Goal: Transaction & Acquisition: Purchase product/service

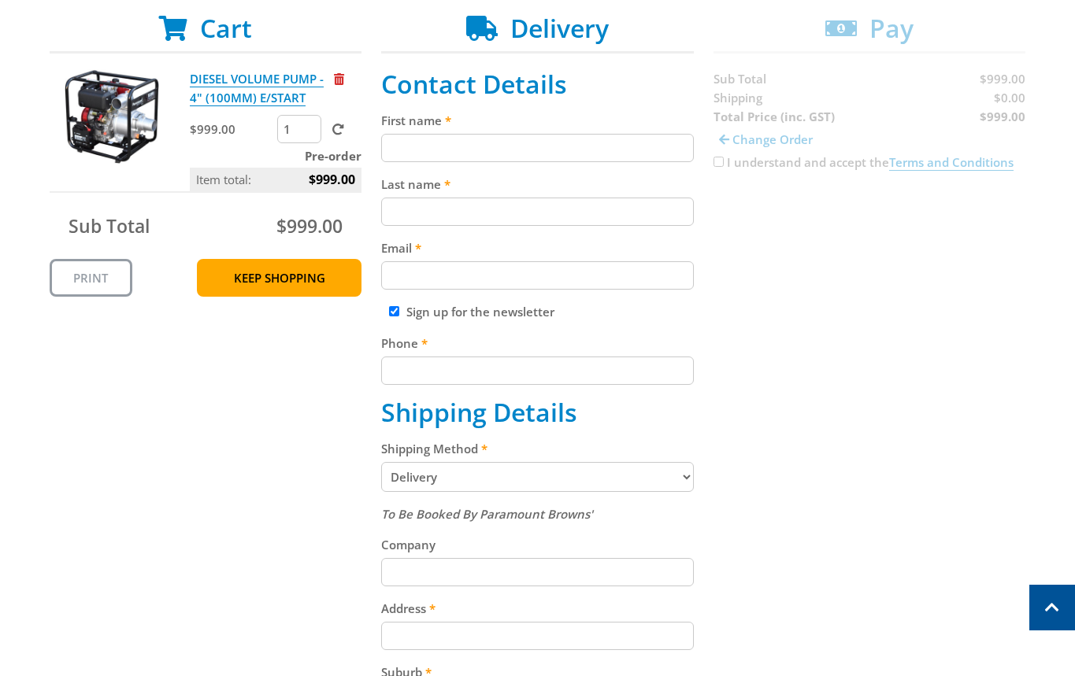
scroll to position [310, 0]
drag, startPoint x: 415, startPoint y: 133, endPoint x: 462, endPoint y: 160, distance: 54.3
click at [421, 132] on div "First name" at bounding box center [537, 135] width 313 height 51
paste input "[PERSON_NAME]"
type input "[PERSON_NAME]"
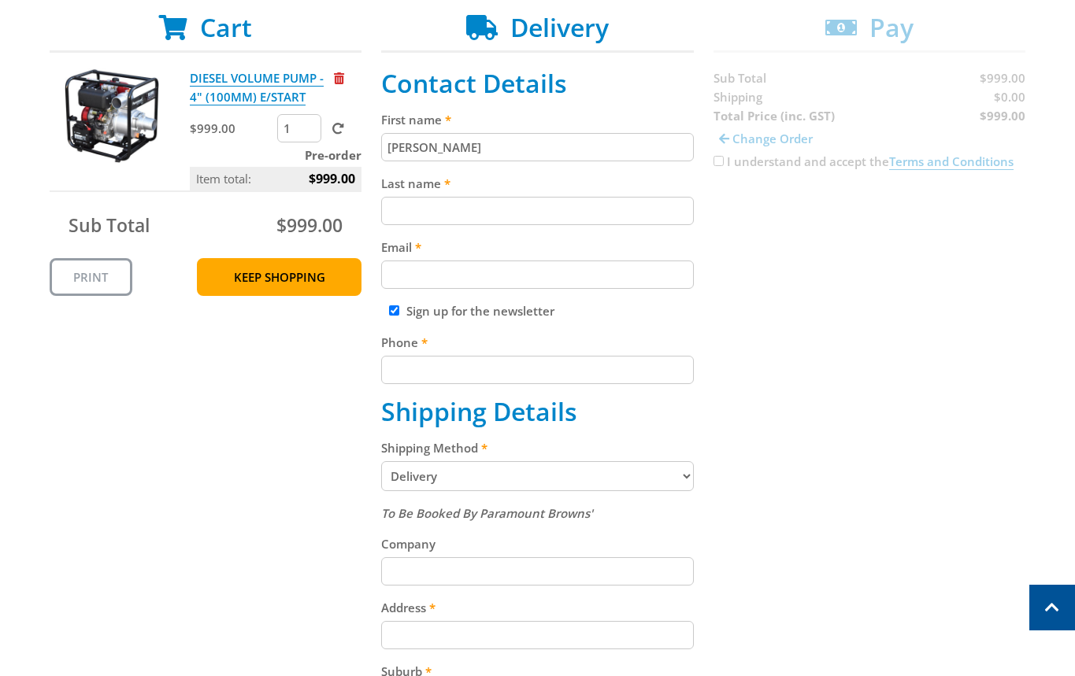
click at [406, 194] on div "Last name" at bounding box center [537, 199] width 313 height 51
click at [451, 224] on input "Last name" at bounding box center [537, 211] width 313 height 28
paste input "[PERSON_NAME]"
type input "[PERSON_NAME]"
click at [460, 276] on input "Email" at bounding box center [537, 275] width 313 height 28
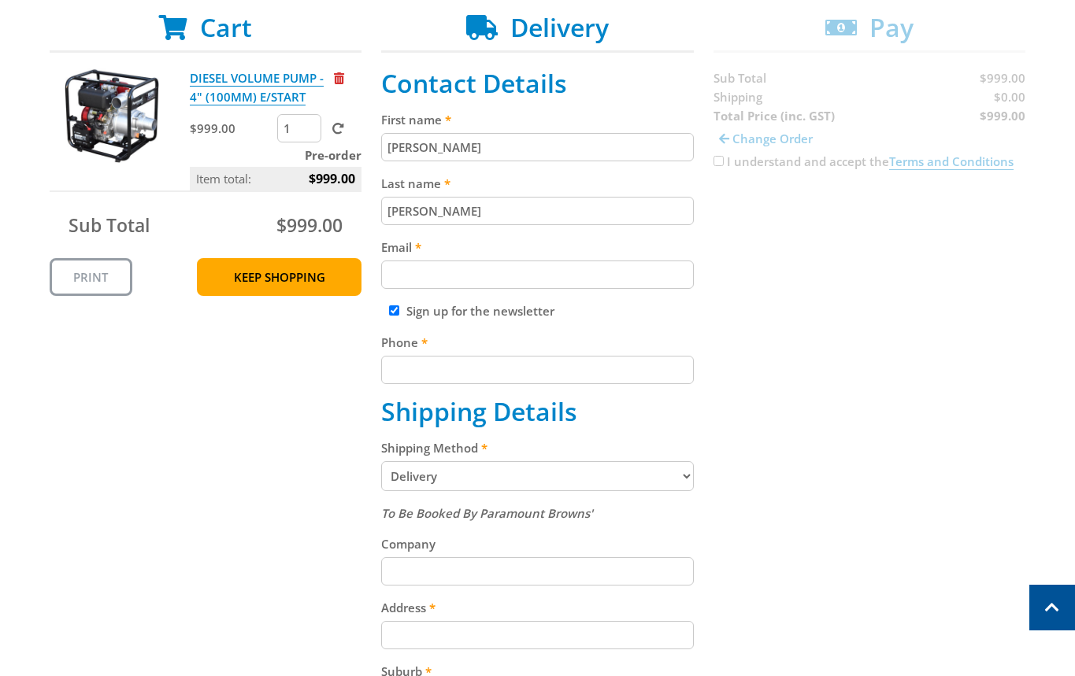
click at [468, 276] on input "Email" at bounding box center [537, 275] width 313 height 28
paste input "[EMAIL_ADDRESS][DOMAIN_NAME]"
type input "[EMAIL_ADDRESS][DOMAIN_NAME]"
click at [435, 361] on input "Phone" at bounding box center [537, 370] width 313 height 28
click at [474, 314] on label "Sign up for the newsletter" at bounding box center [480, 311] width 148 height 16
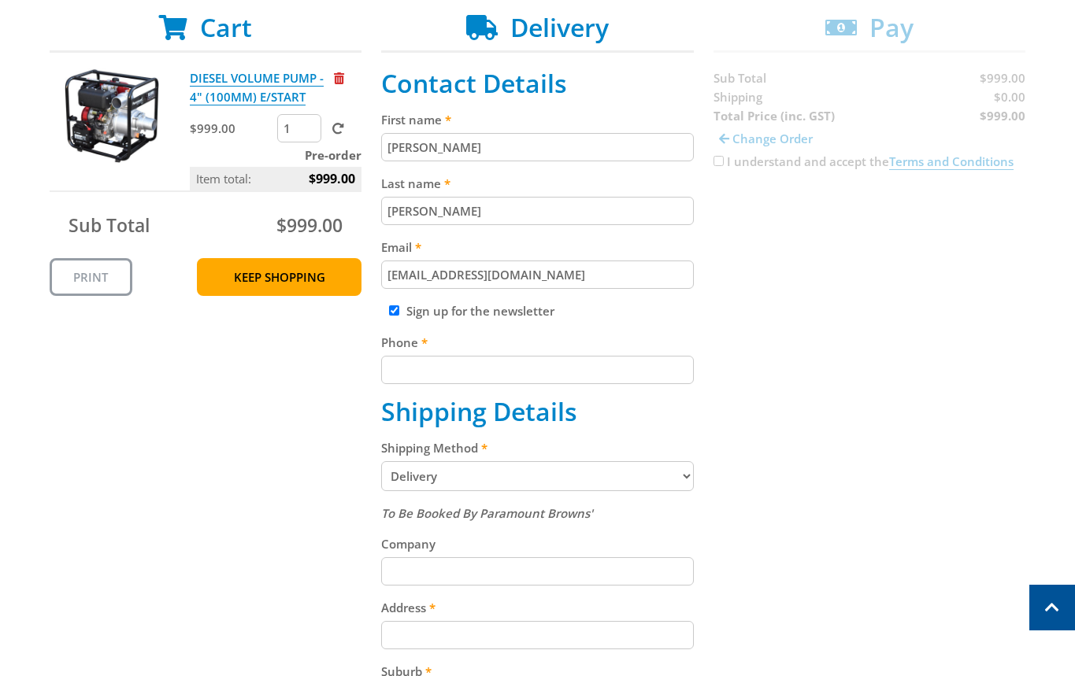
click at [399, 314] on input "Sign up for the newsletter" at bounding box center [394, 311] width 10 height 10
checkbox input "false"
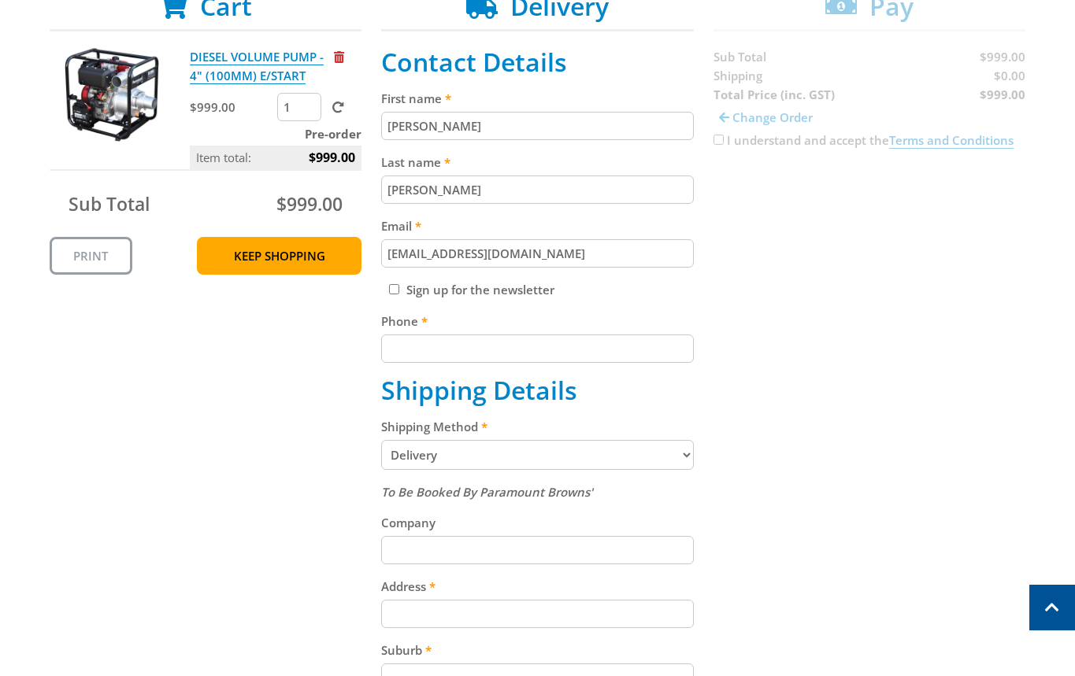
scroll to position [335, 0]
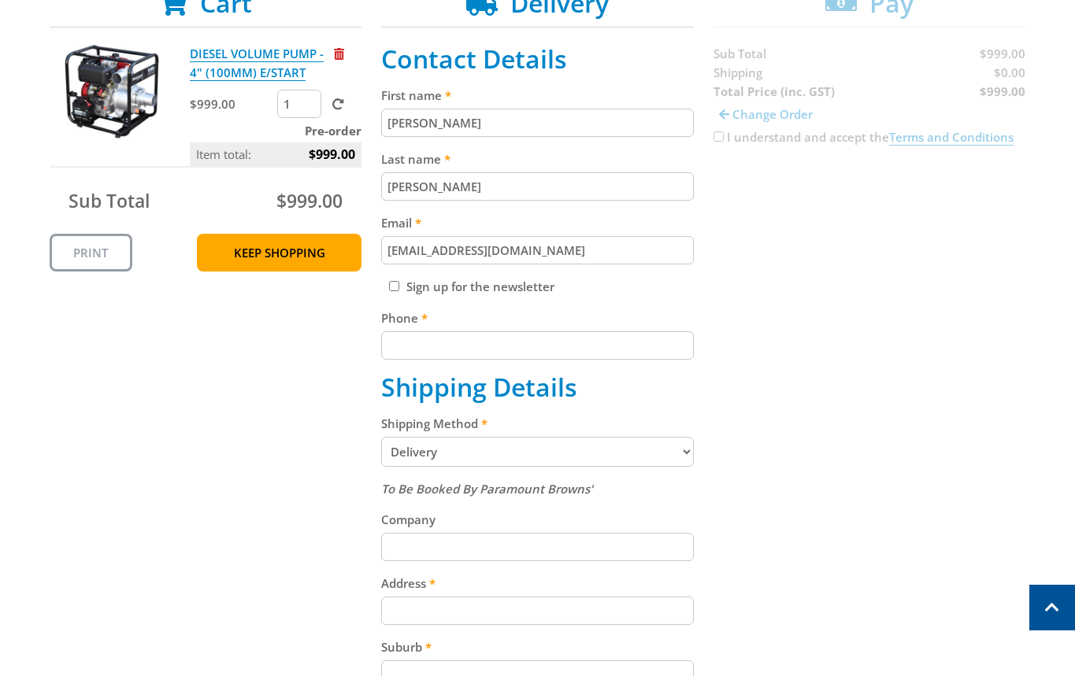
click at [502, 338] on input "Phone" at bounding box center [537, 346] width 313 height 28
paste input "[PHONE_NUMBER]"
type input "[PHONE_NUMBER]"
click at [874, 386] on div "Cart DIESEL VOLUME PUMP - 4" (100MM) E/START $999.00 1 Pre-order Item total: $9…" at bounding box center [538, 534] width 976 height 1092
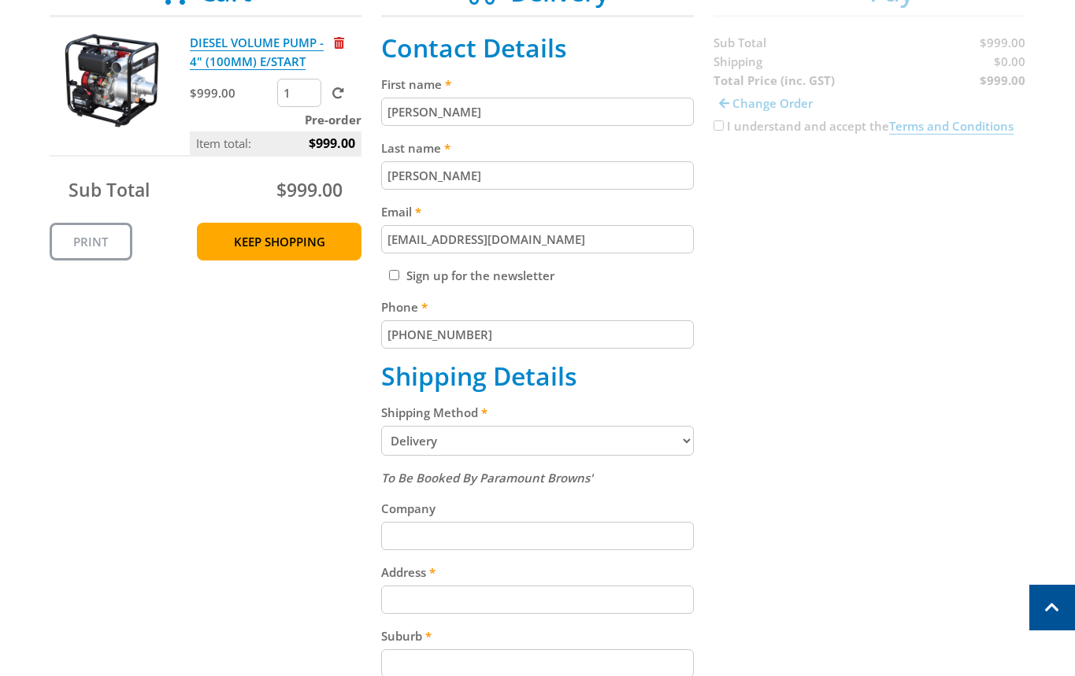
scroll to position [361, 0]
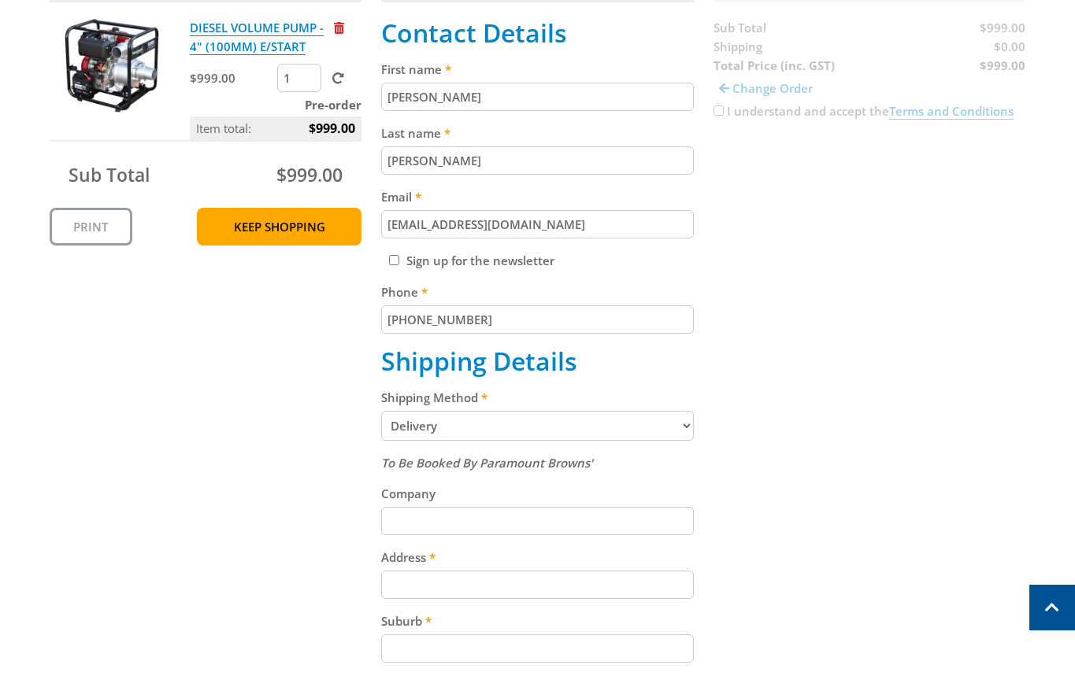
drag, startPoint x: 460, startPoint y: 417, endPoint x: 499, endPoint y: 410, distance: 39.9
click at [460, 417] on select "Pickup from Gepps Cross Delivery" at bounding box center [537, 426] width 313 height 30
click at [479, 424] on select "Pickup from Gepps Cross Delivery" at bounding box center [537, 426] width 313 height 30
click at [483, 427] on select "Pickup from Gepps Cross Delivery" at bounding box center [537, 426] width 313 height 30
click at [453, 422] on select "Pickup from Gepps Cross Delivery" at bounding box center [537, 426] width 313 height 30
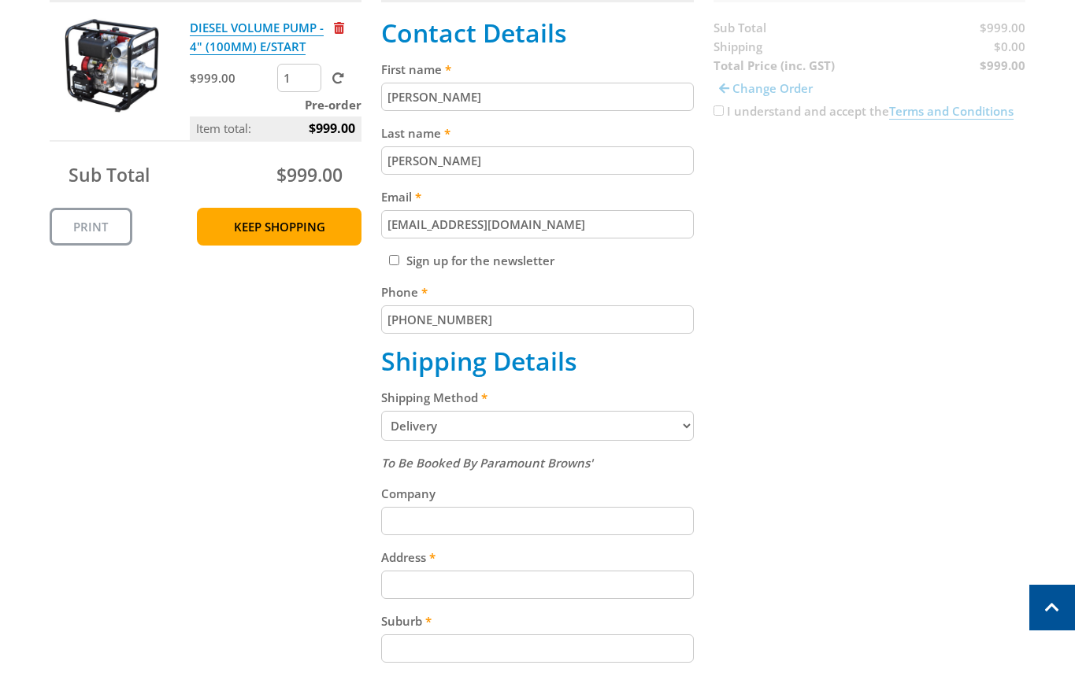
select select "Pickup"
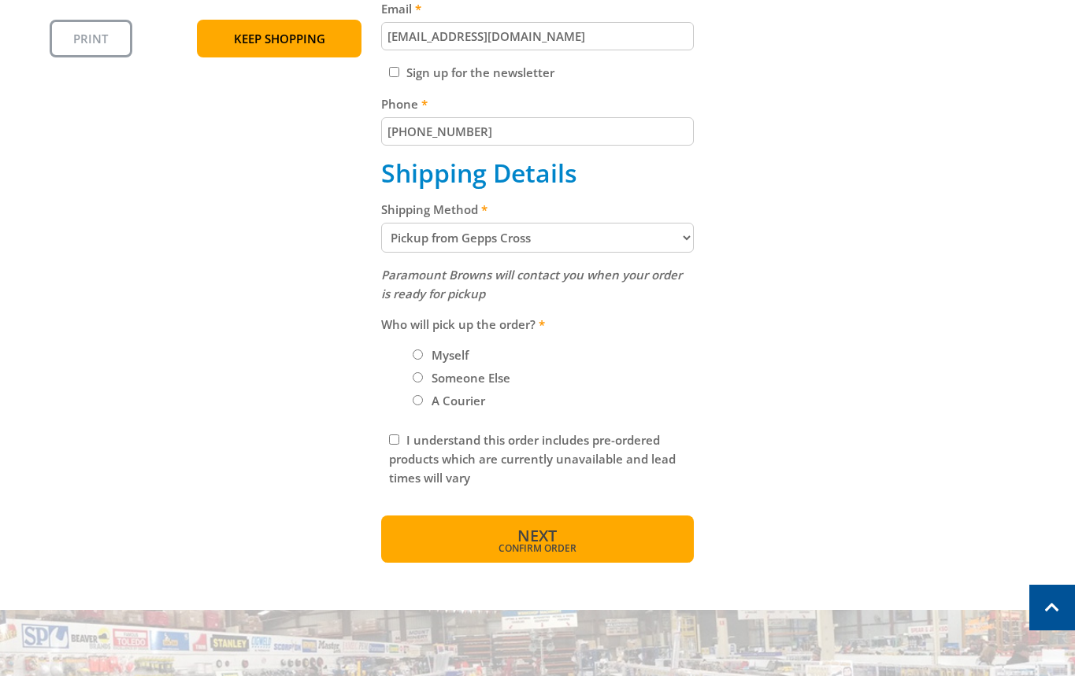
scroll to position [559, 0]
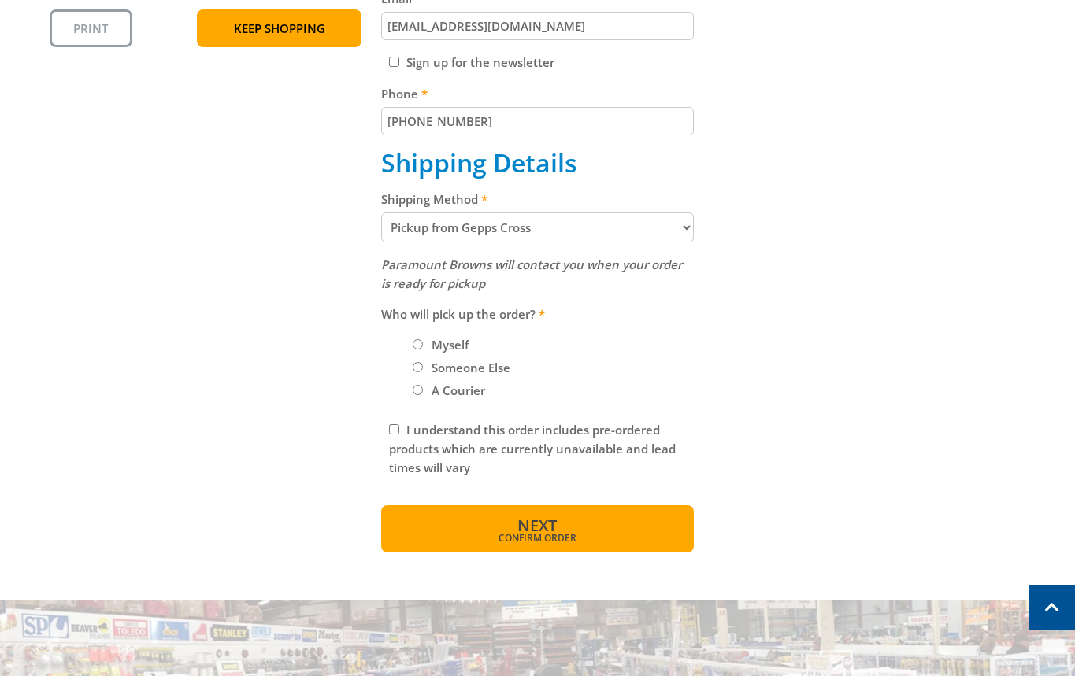
click at [538, 528] on span "Next" at bounding box center [536, 525] width 39 height 21
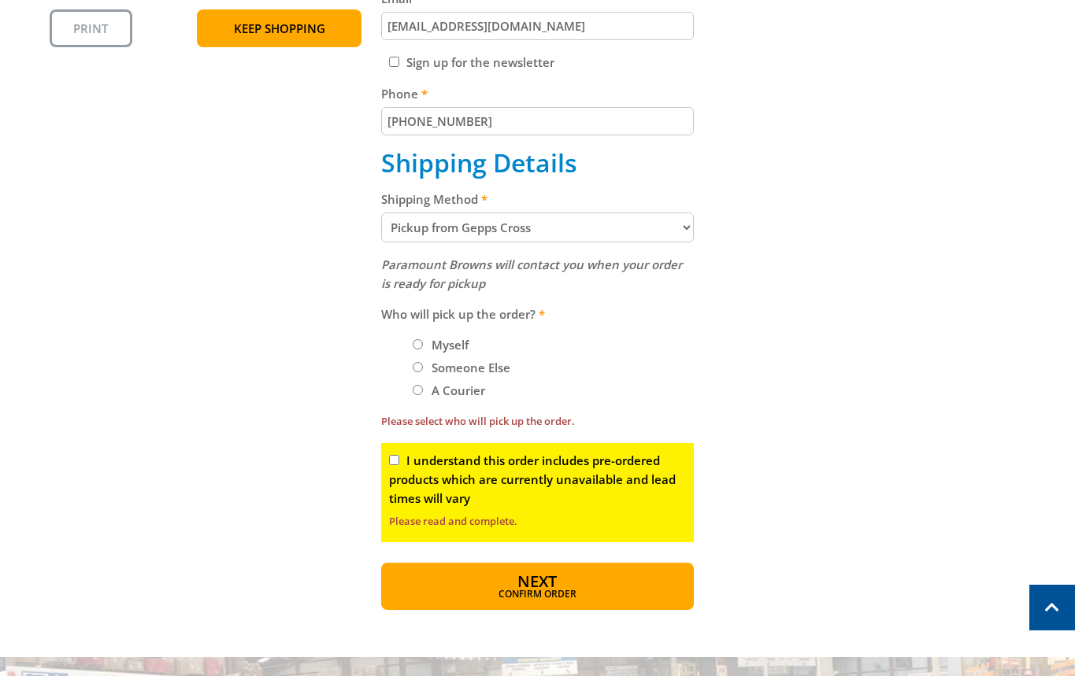
click at [427, 451] on div "I understand this order includes pre-ordered products which are currently unava…" at bounding box center [537, 492] width 313 height 99
click at [419, 454] on label "I understand this order includes pre-ordered products which are currently unava…" at bounding box center [532, 480] width 287 height 54
click at [399, 455] on input "I understand this order includes pre-ordered products which are currently unava…" at bounding box center [394, 460] width 10 height 10
checkbox input "true"
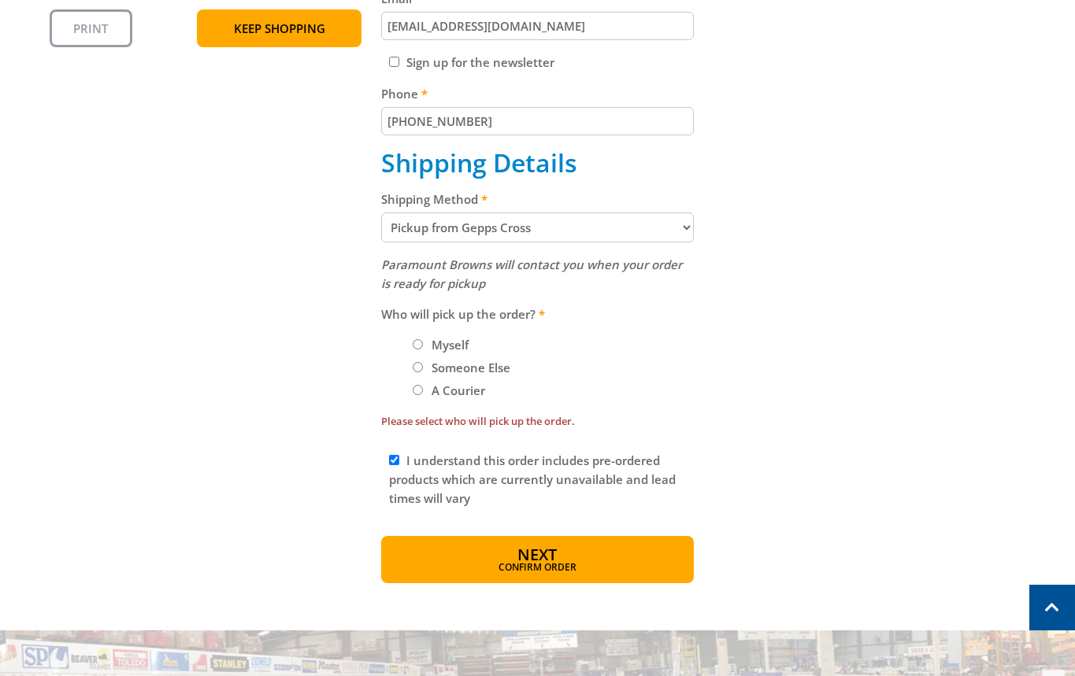
click at [447, 350] on label "Myself" at bounding box center [450, 345] width 48 height 27
click at [423, 350] on input "Myself" at bounding box center [418, 344] width 10 height 10
radio input "true"
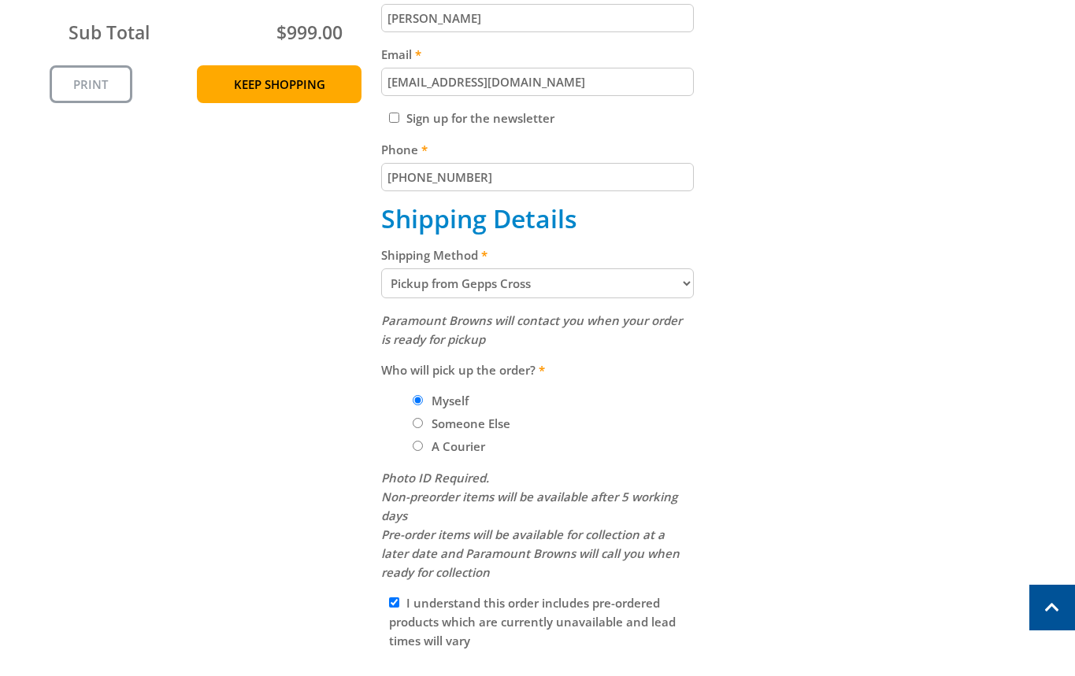
scroll to position [297, 0]
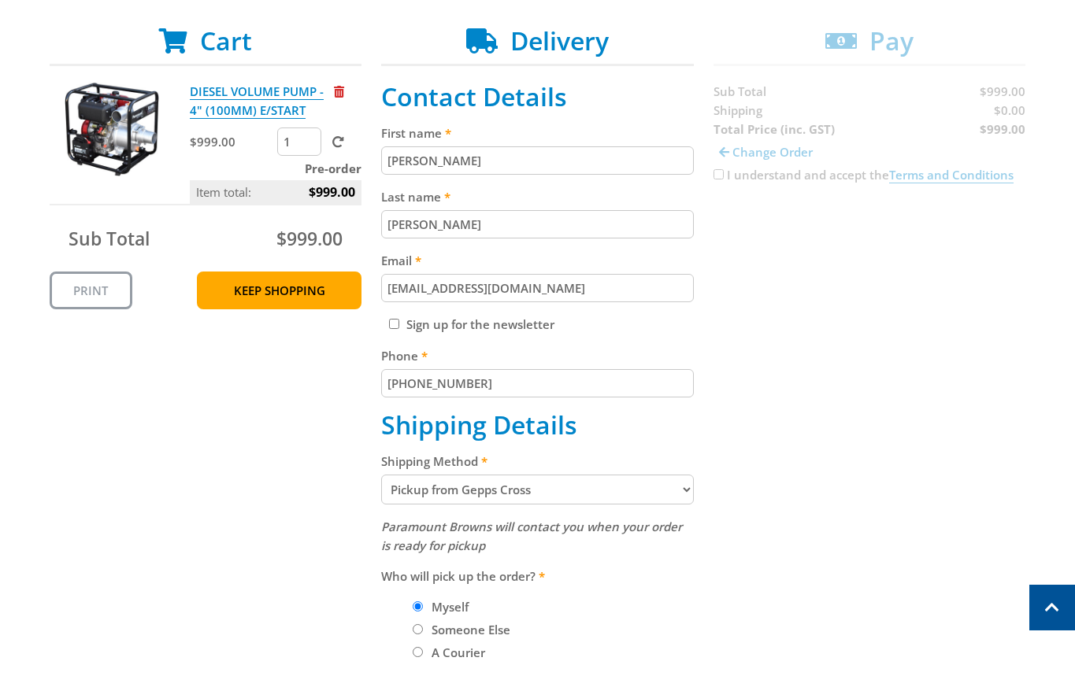
click at [1013, 110] on div "Cart DIESEL VOLUME PUMP - 4" (100MM) E/START $999.00 1 Pre-order Item total: $9…" at bounding box center [538, 479] width 976 height 906
click at [909, 380] on div "Cart DIESEL VOLUME PUMP - 4" (100MM) E/START $999.00 1 Pre-order Item total: $9…" at bounding box center [538, 479] width 976 height 906
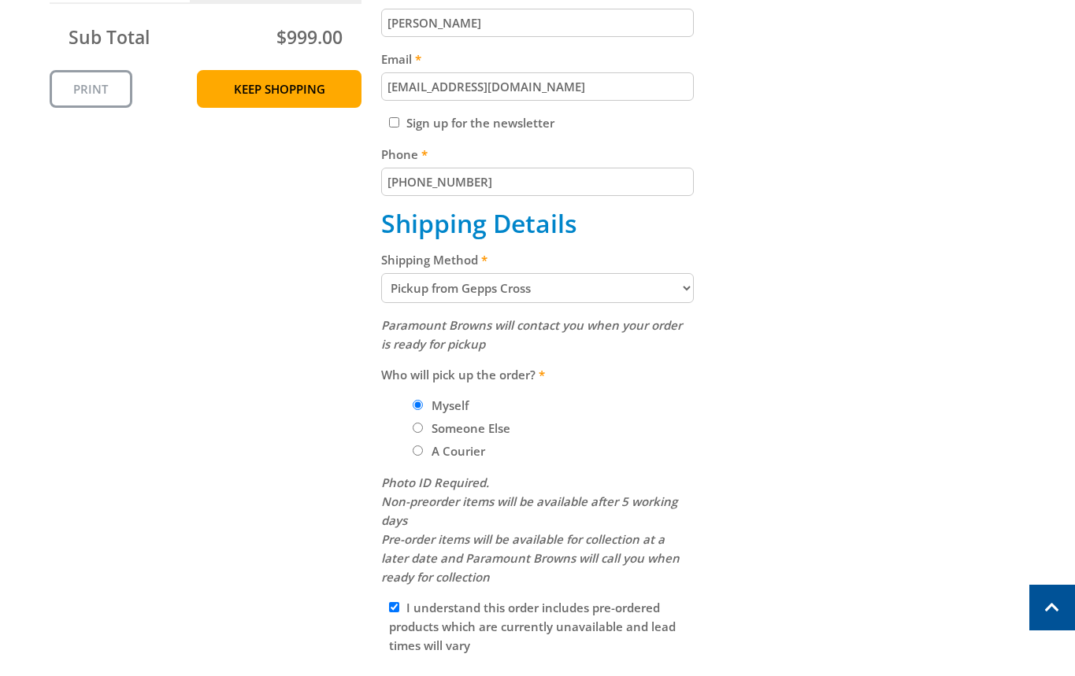
scroll to position [624, 0]
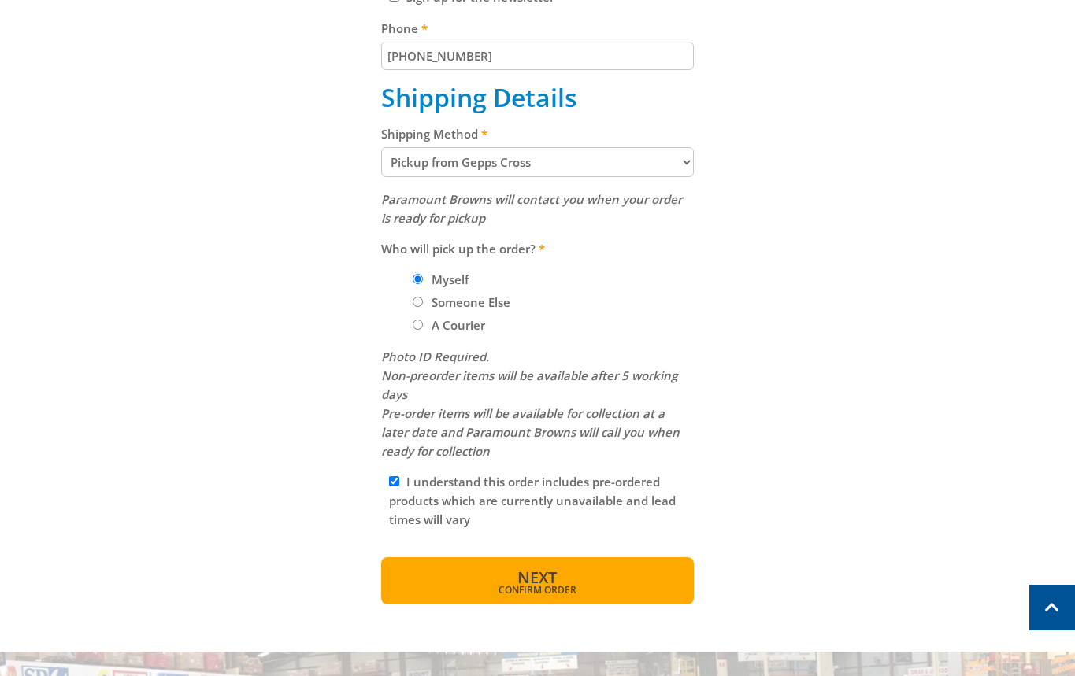
click at [549, 578] on span "Next" at bounding box center [536, 577] width 39 height 21
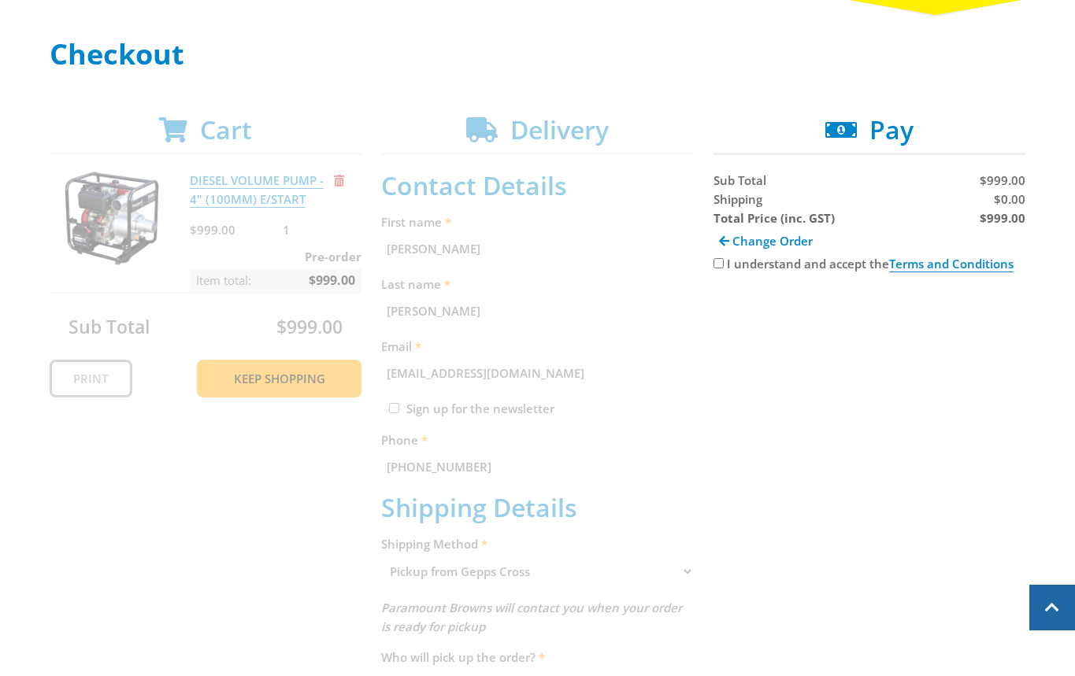
scroll to position [0, 0]
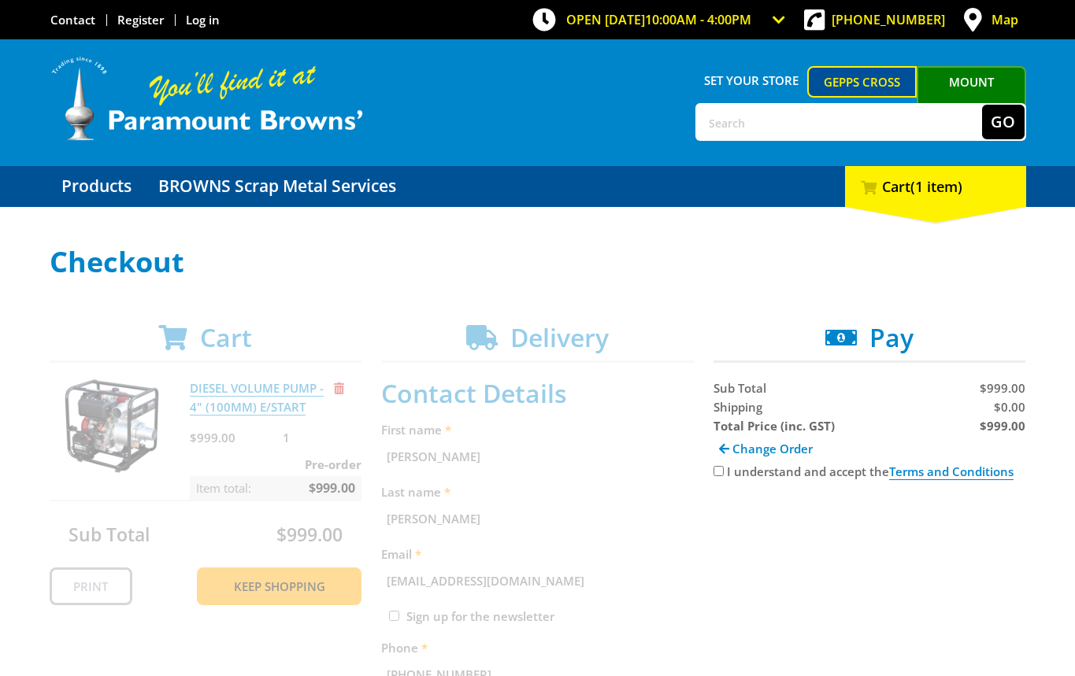
click at [1010, 402] on span "$0.00" at bounding box center [1009, 407] width 31 height 16
copy span "0.00"
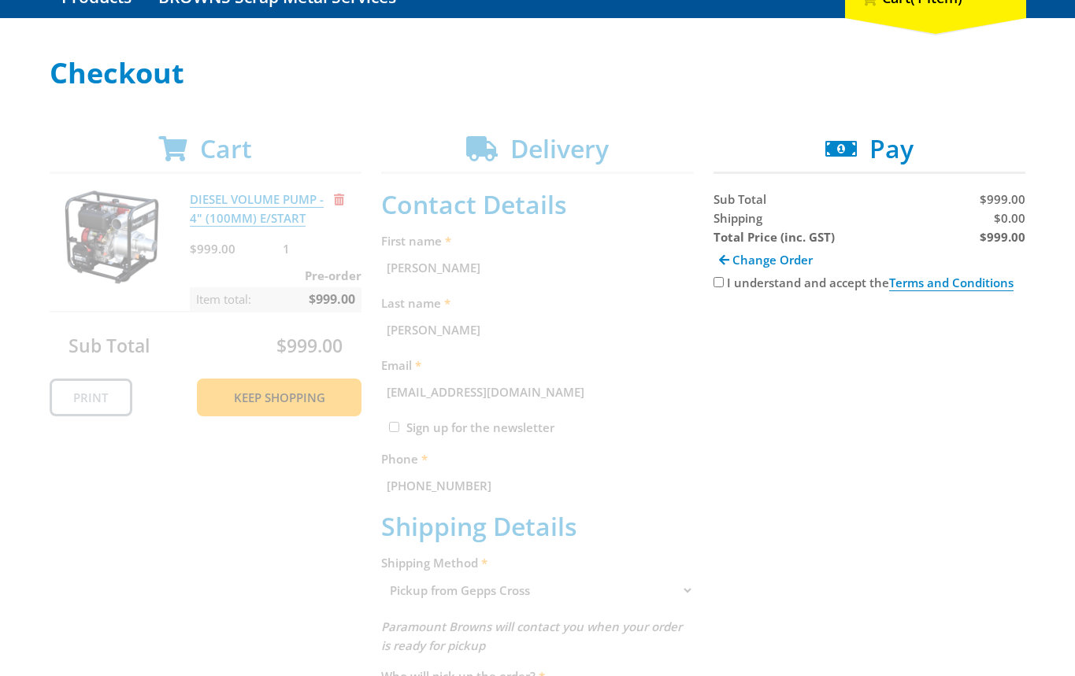
click at [618, 470] on div "Cart DIESEL VOLUME PUMP - 4" (100MM) E/START $999.00 1 Pre-order Item total: $9…" at bounding box center [538, 583] width 976 height 898
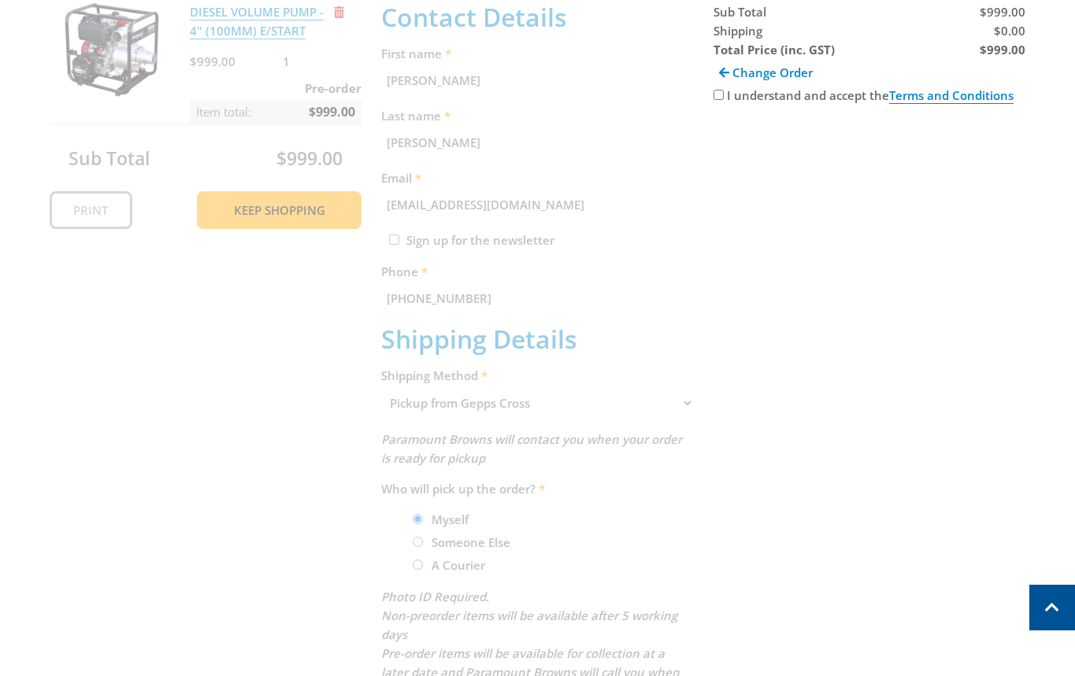
drag, startPoint x: 510, startPoint y: 606, endPoint x: 466, endPoint y: 563, distance: 61.8
click at [506, 598] on div "Cart DIESEL VOLUME PUMP - 4" (100MM) E/START $999.00 1 Pre-order Item total: $9…" at bounding box center [538, 395] width 976 height 898
click at [461, 562] on div "Cart DIESEL VOLUME PUMP - 4" (100MM) E/START $999.00 1 Pre-order Item total: $9…" at bounding box center [538, 395] width 976 height 898
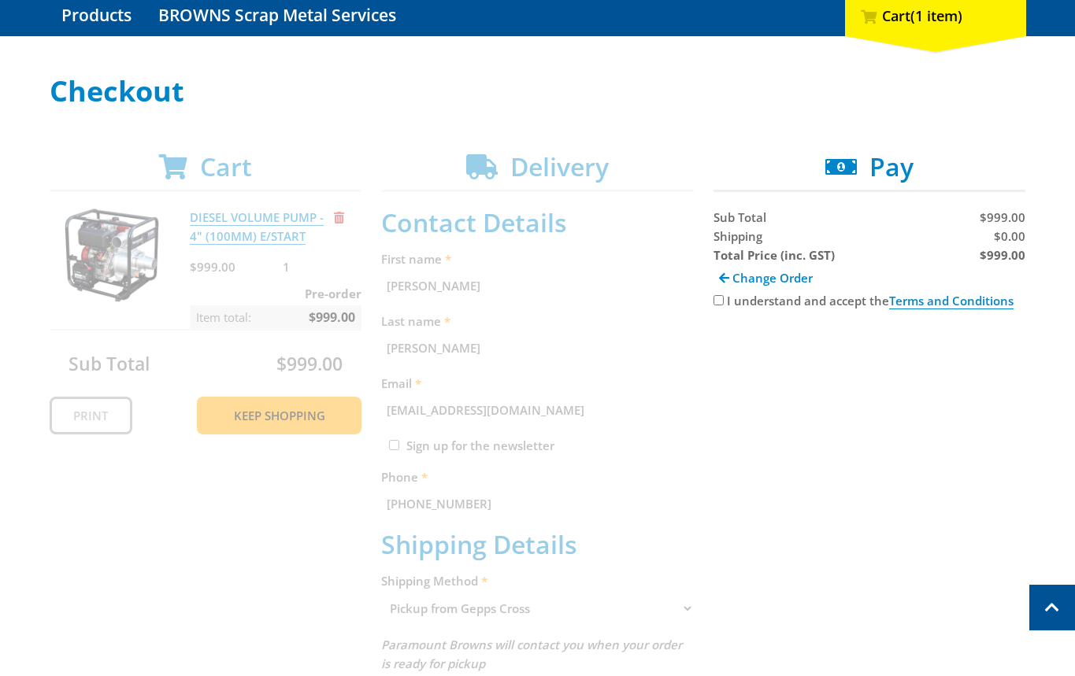
scroll to position [169, 0]
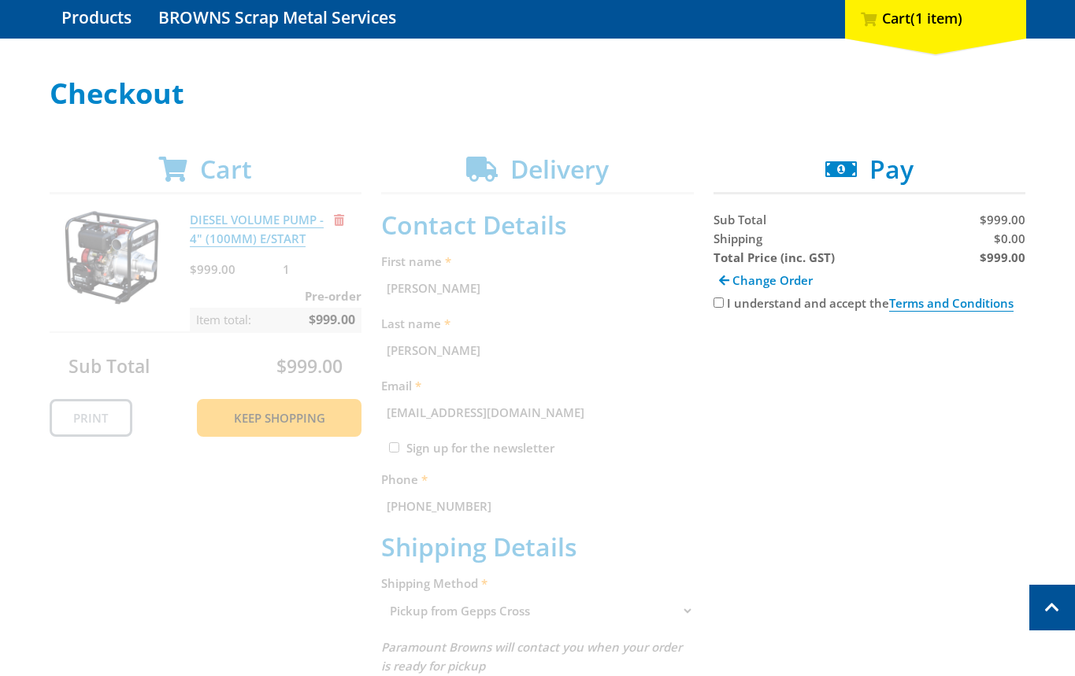
click at [765, 282] on span "Change Order" at bounding box center [772, 280] width 80 height 16
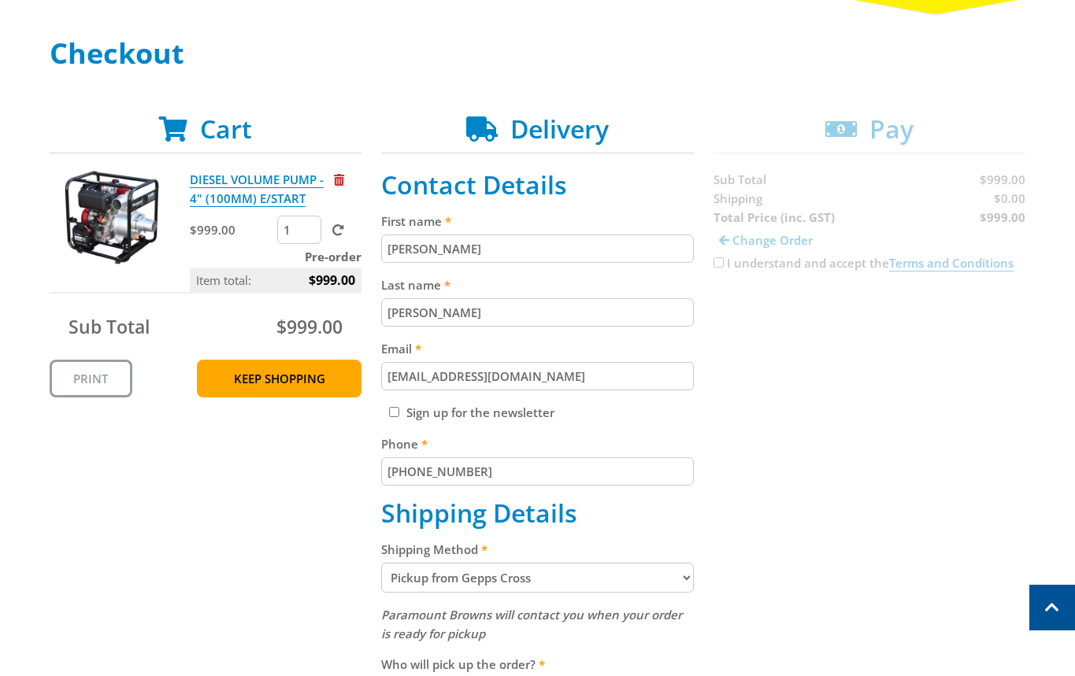
scroll to position [376, 0]
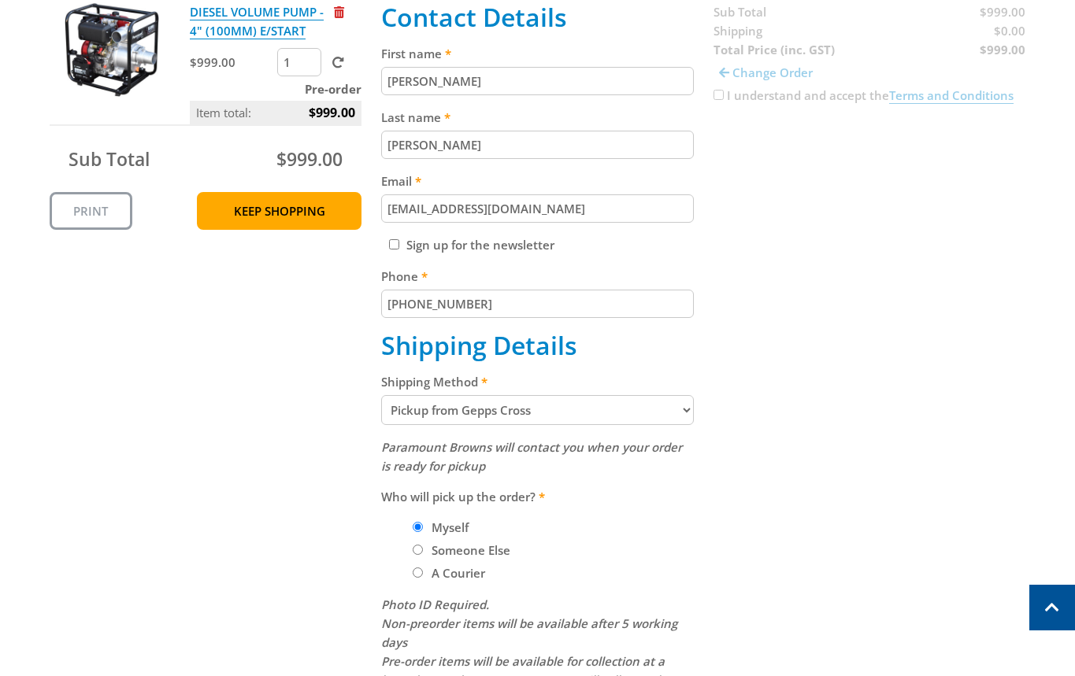
click at [457, 408] on select "Pickup from Gepps Cross Delivery" at bounding box center [537, 410] width 313 height 30
select select "Delivery"
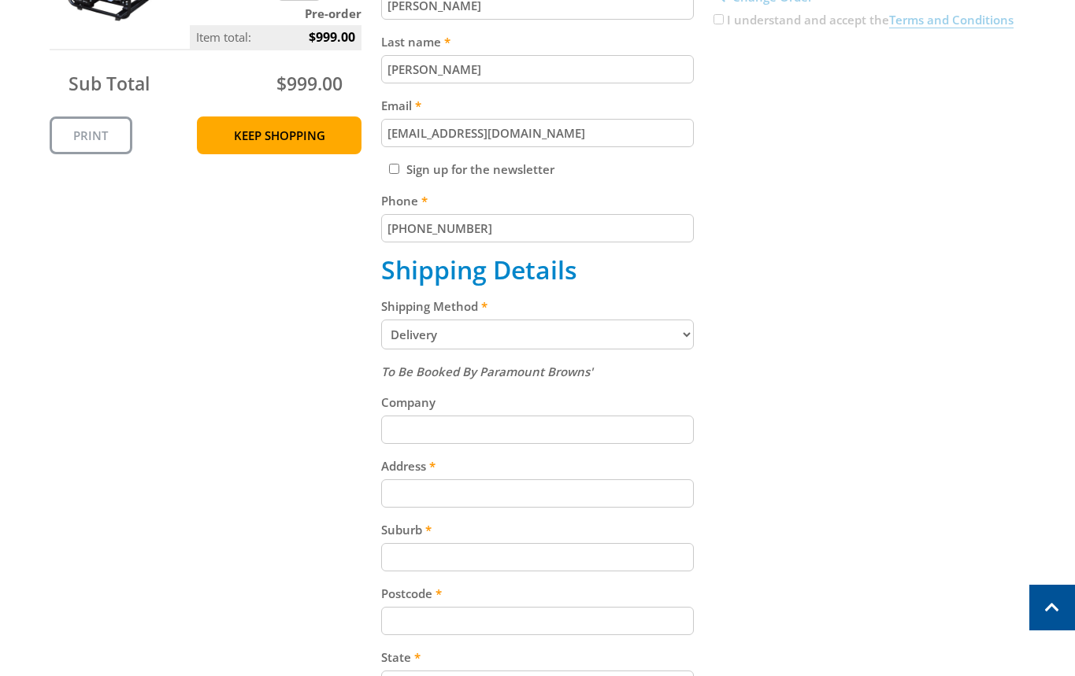
scroll to position [493, 0]
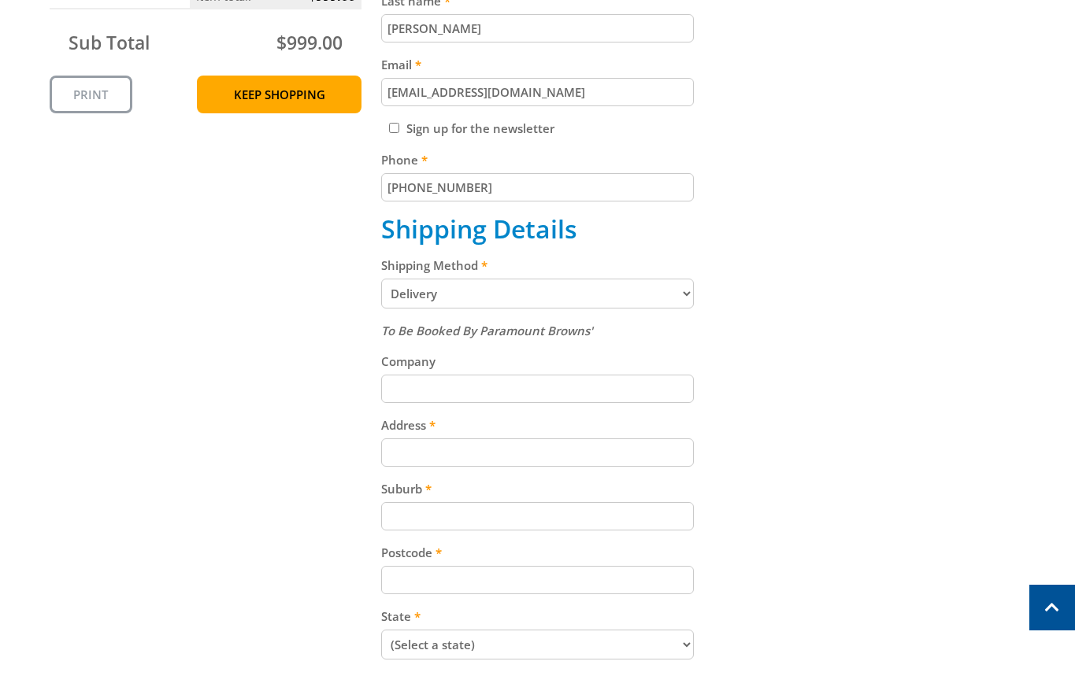
drag, startPoint x: 457, startPoint y: 456, endPoint x: 547, endPoint y: 454, distance: 89.8
click at [455, 457] on input "Address" at bounding box center [537, 453] width 313 height 28
paste input "[STREET_ADDRESS]"
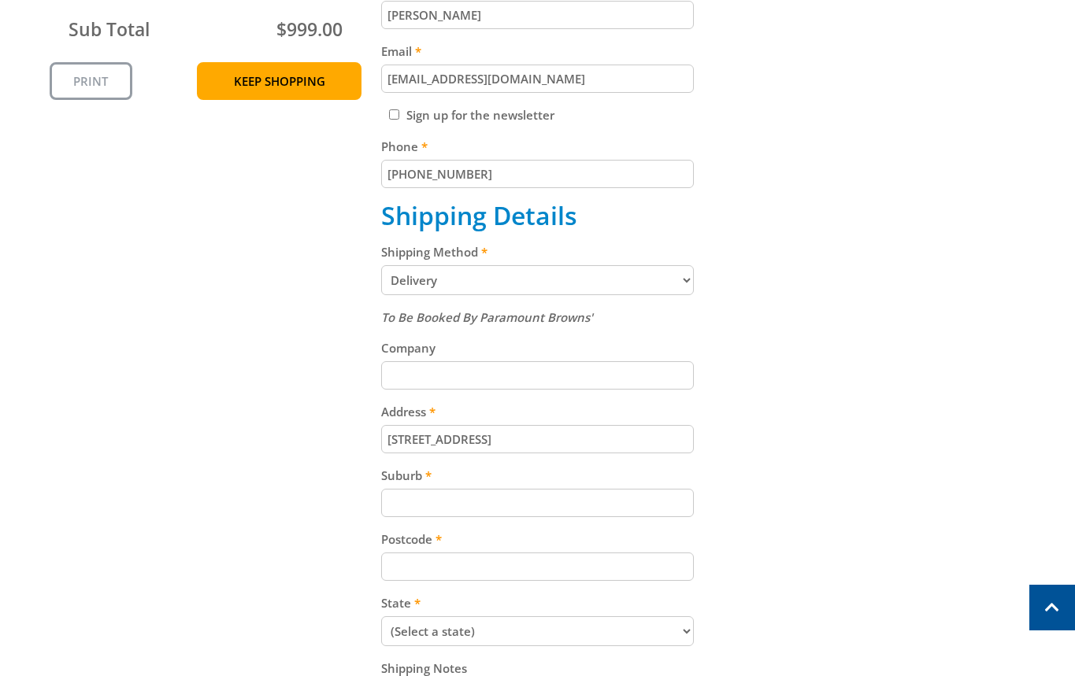
scroll to position [564, 0]
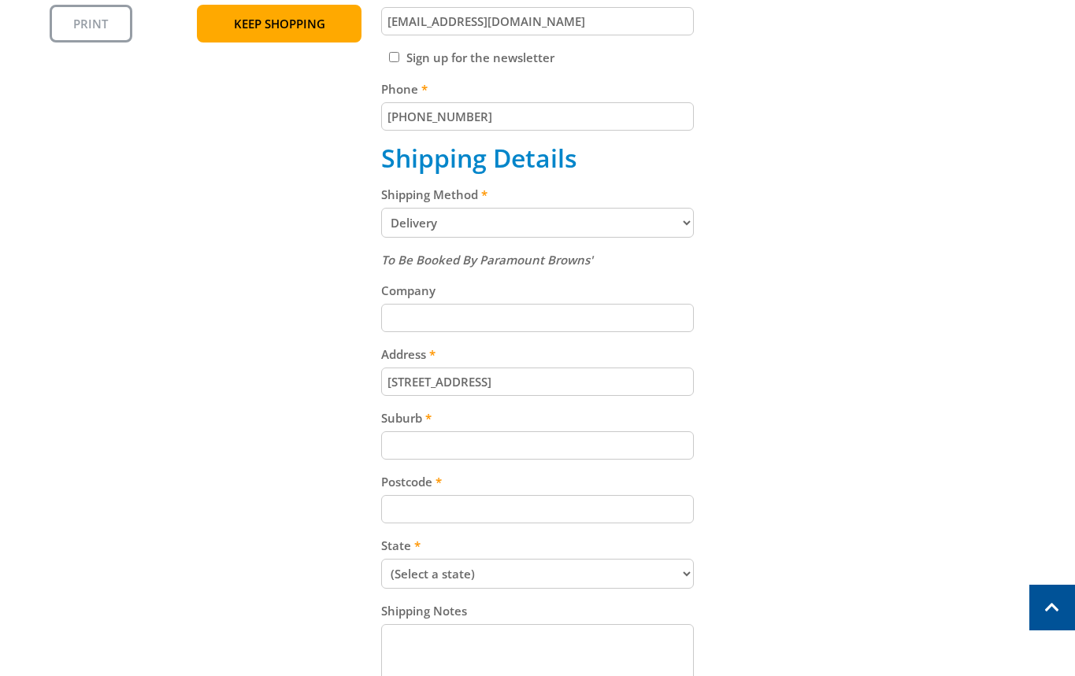
type input "[STREET_ADDRESS]"
click at [446, 439] on input "Suburb" at bounding box center [537, 446] width 313 height 28
paste input "Gepps Cross"
type input "Gepps Cross"
drag, startPoint x: 557, startPoint y: 501, endPoint x: 842, endPoint y: 472, distance: 286.5
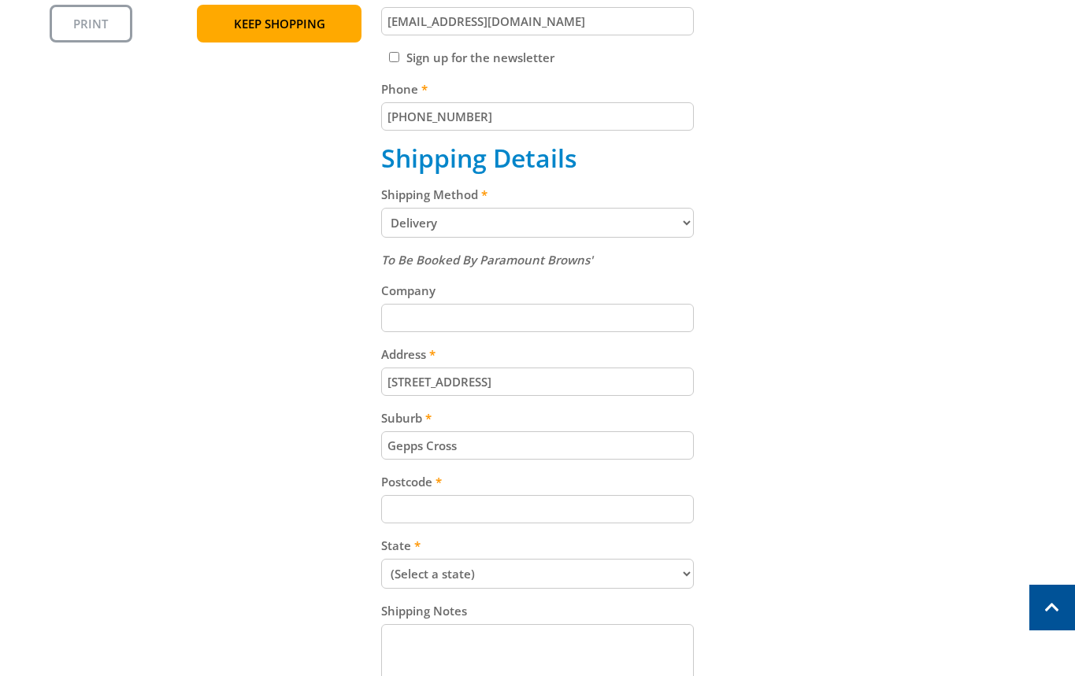
click at [555, 502] on input "Postcode" at bounding box center [537, 509] width 313 height 28
click at [446, 524] on div "To Be Booked By Paramount Browns' Company Address [STREET_ADDRESS] Suburb Gepps…" at bounding box center [537, 474] width 313 height 448
paste input "5094"
type input "5094"
click at [428, 566] on select "(Select a state) [GEOGRAPHIC_DATA] [GEOGRAPHIC_DATA] [GEOGRAPHIC_DATA] [GEOGRAP…" at bounding box center [537, 574] width 313 height 30
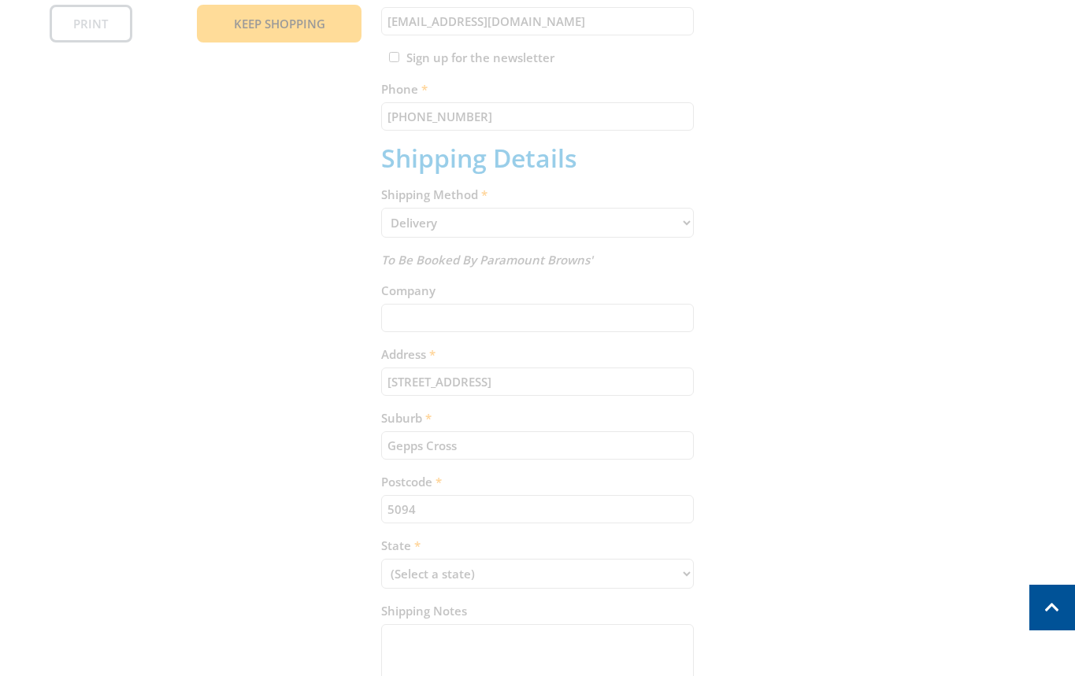
select select "SA"
click at [381, 559] on select "(Select a state) [GEOGRAPHIC_DATA] [GEOGRAPHIC_DATA] [GEOGRAPHIC_DATA] [GEOGRAP…" at bounding box center [537, 574] width 313 height 30
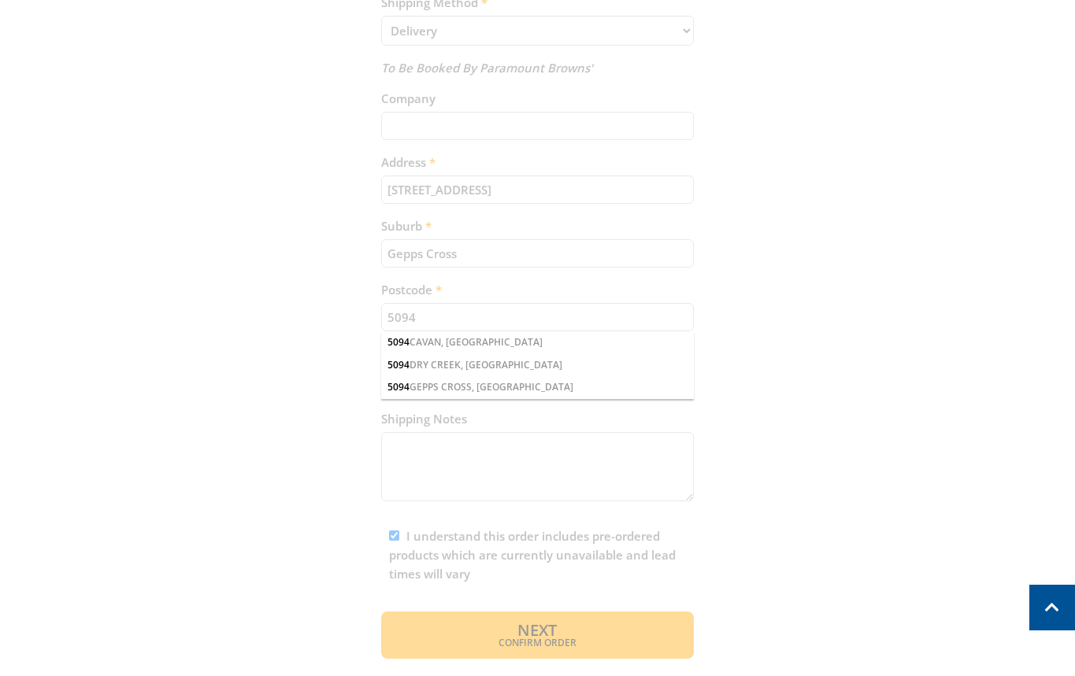
scroll to position [758, 0]
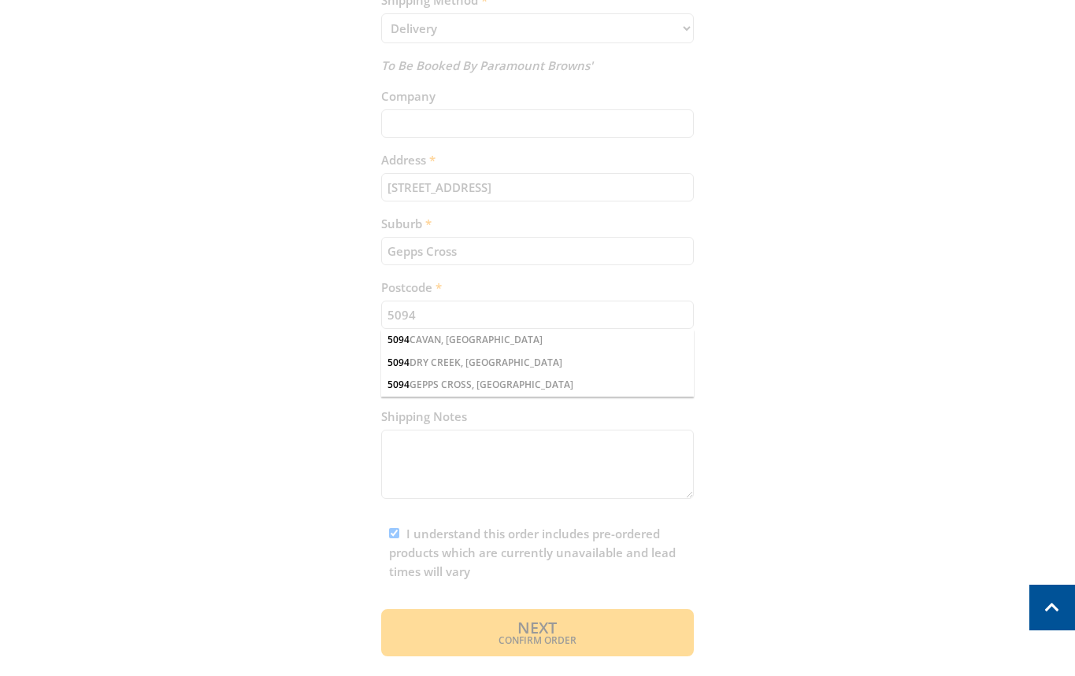
click at [484, 645] on div "Cart DIESEL VOLUME PUMP - 4" (100MM) E/START $999.00 1 Pre-order Item total: $9…" at bounding box center [538, 111] width 976 height 1092
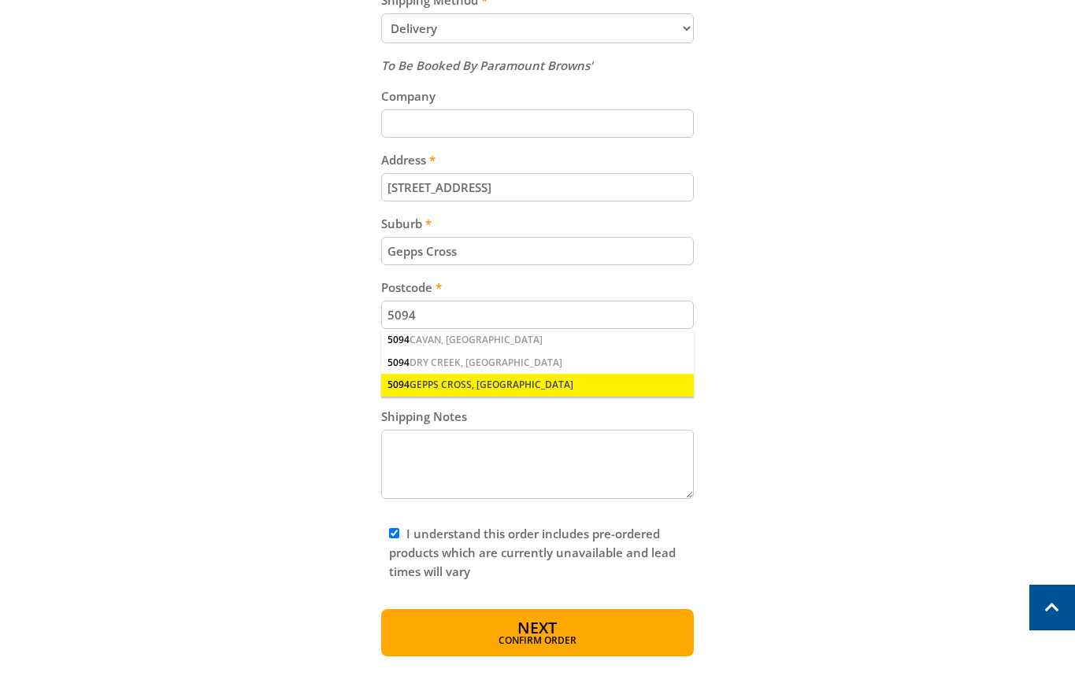
click at [512, 390] on div "5094 GEPPS CROSS, [GEOGRAPHIC_DATA]" at bounding box center [537, 385] width 313 height 22
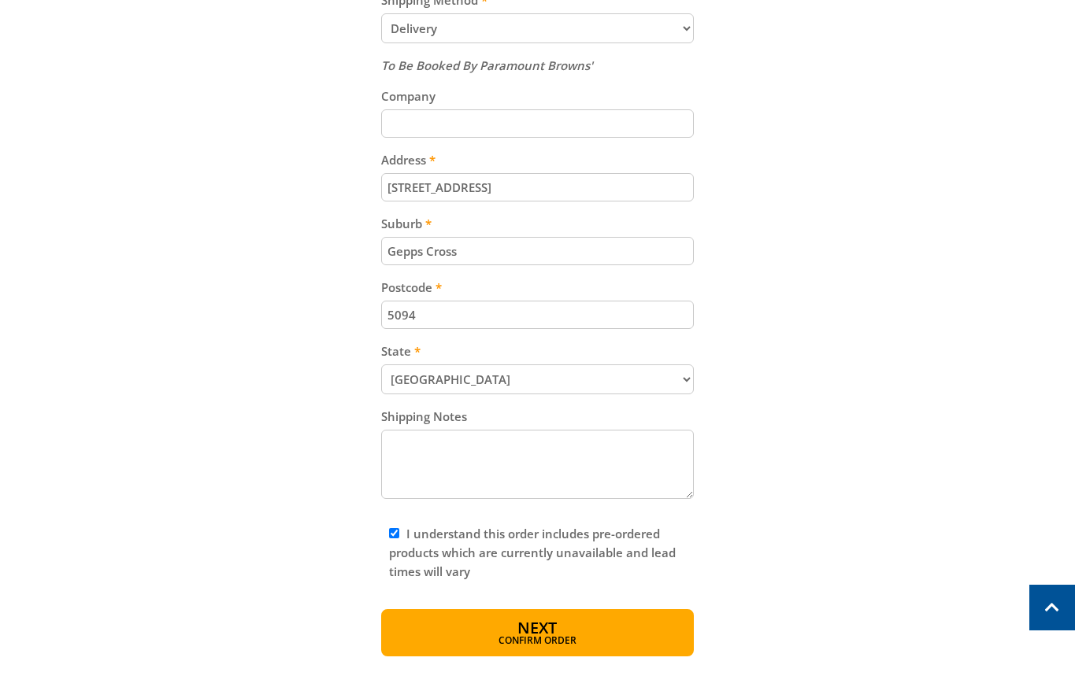
click at [546, 602] on fieldset "Contact Details First name [PERSON_NAME] Last name [PERSON_NAME] Email [EMAIL_A…" at bounding box center [537, 110] width 313 height 981
click at [550, 620] on span "Next" at bounding box center [536, 629] width 39 height 21
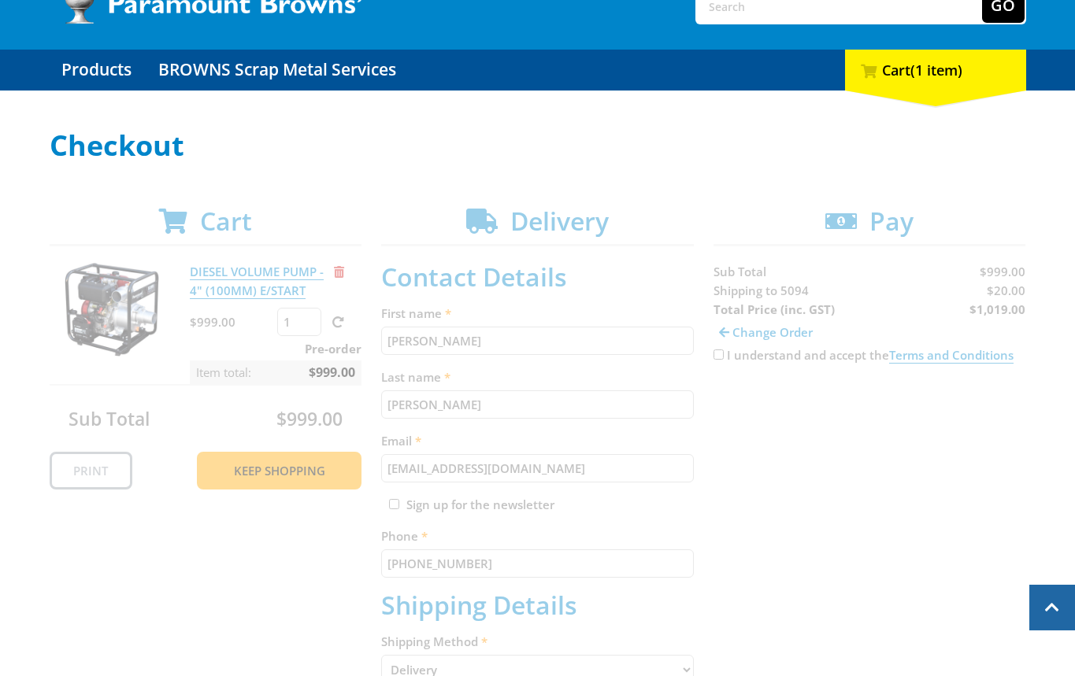
scroll to position [0, 0]
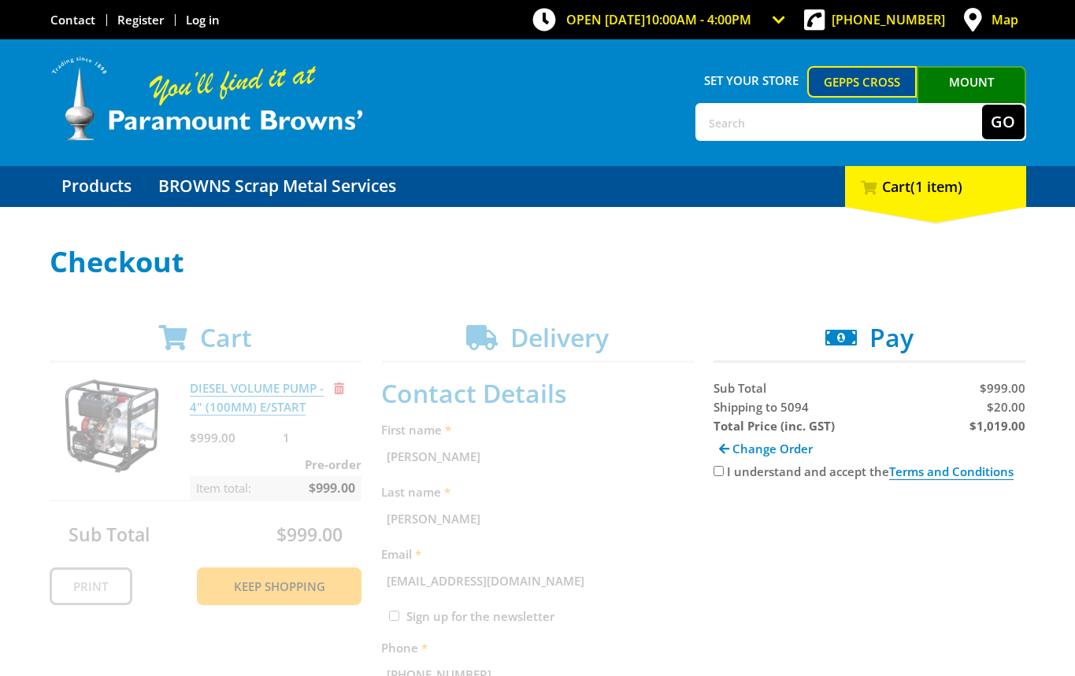
click at [1011, 401] on span "$20.00" at bounding box center [1006, 407] width 39 height 16
copy span "20.00"
click at [994, 427] on strong "$1,019.00" at bounding box center [997, 426] width 56 height 16
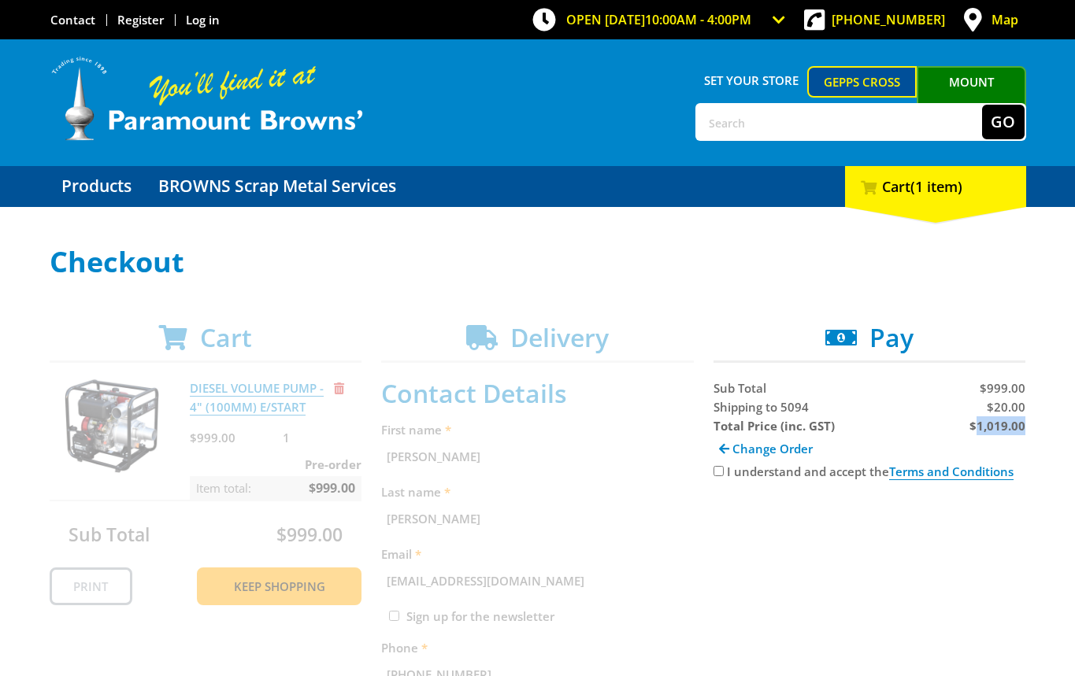
copy strong "1,019.00"
click at [742, 407] on span "Shipping to 5094" at bounding box center [760, 407] width 95 height 16
copy span "Shipping"
drag, startPoint x: 890, startPoint y: 558, endPoint x: 1042, endPoint y: 499, distance: 162.8
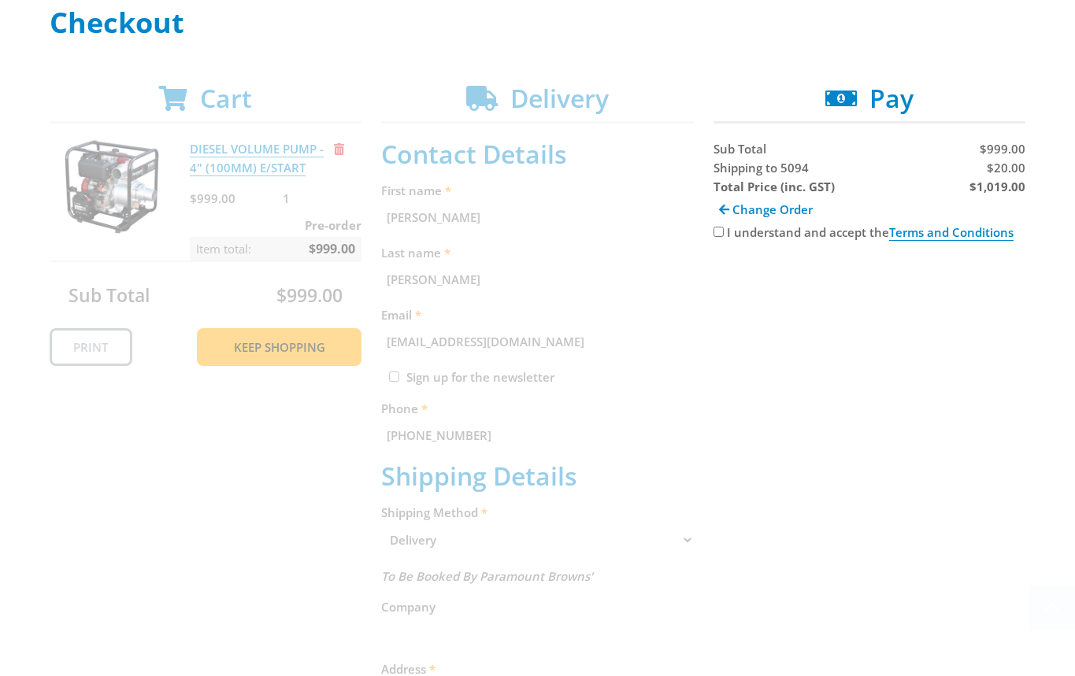
scroll to position [246, 0]
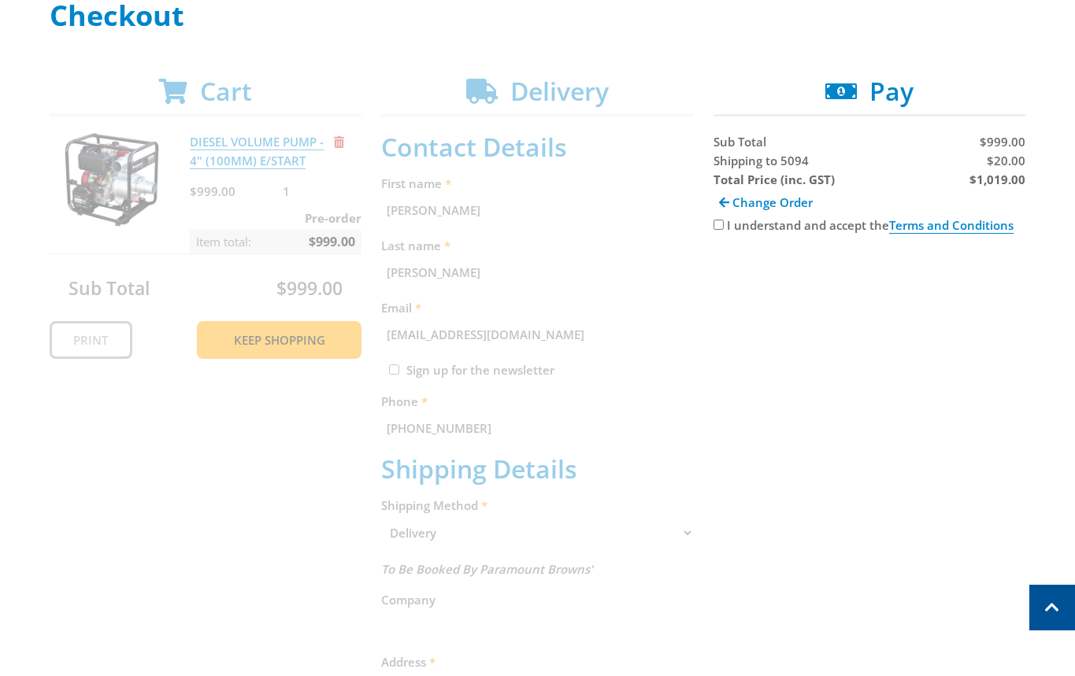
click at [783, 431] on div "Cart DIESEL VOLUME PUMP - 4" (100MM) E/START $999.00 1 Pre-order Item total: $9…" at bounding box center [538, 613] width 976 height 1075
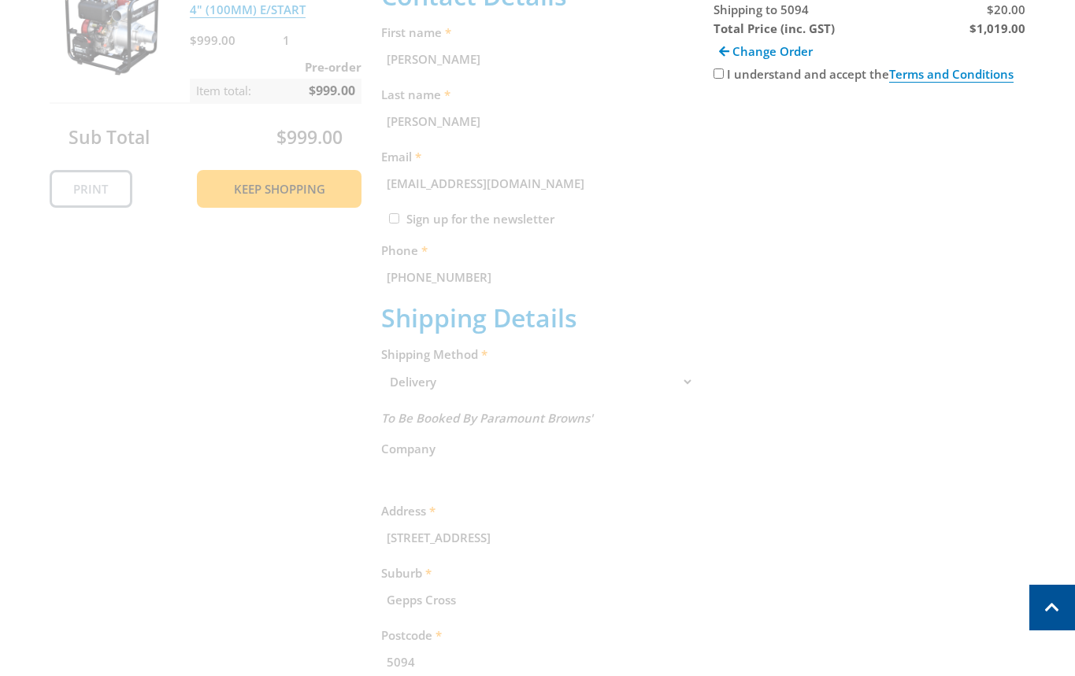
scroll to position [222, 0]
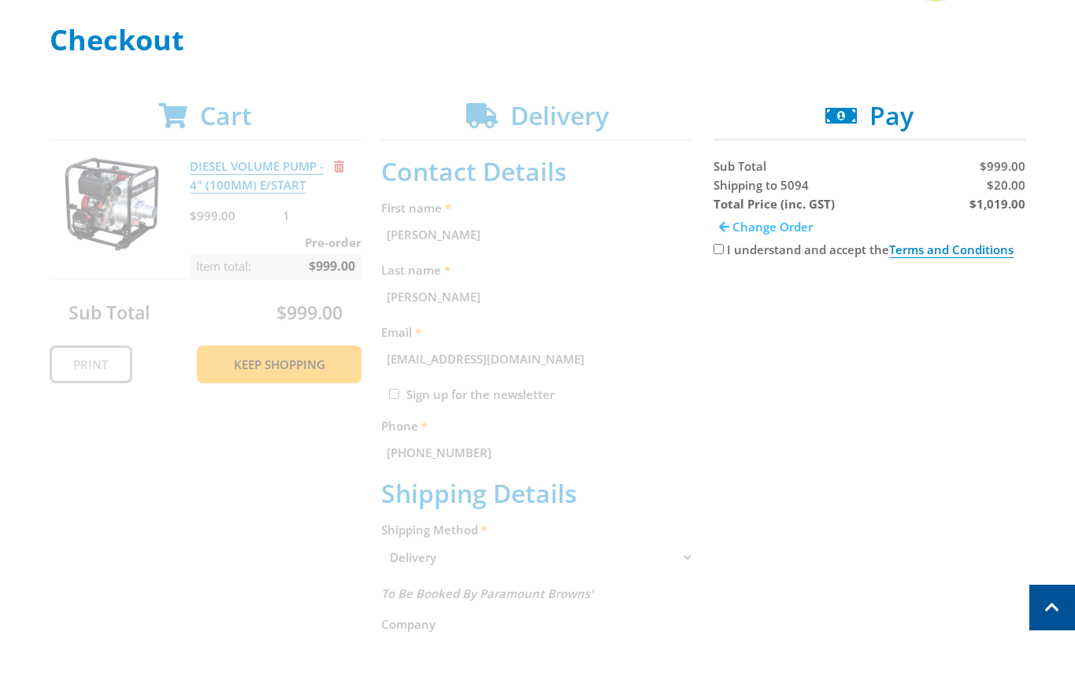
click at [744, 226] on span "Change Order" at bounding box center [772, 227] width 80 height 16
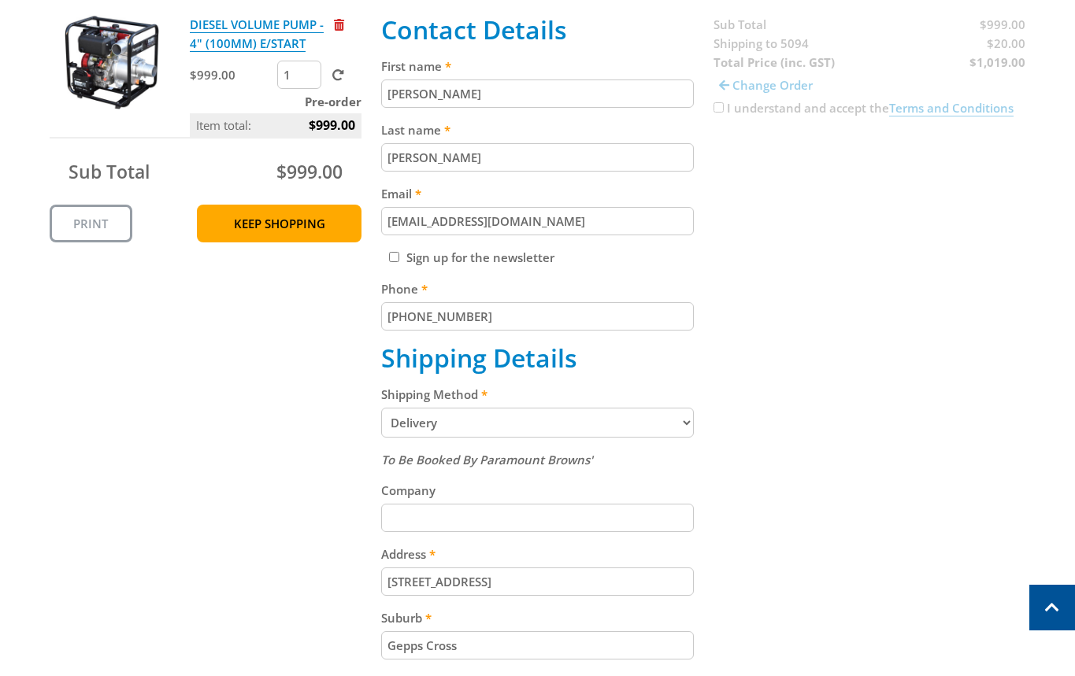
scroll to position [583, 0]
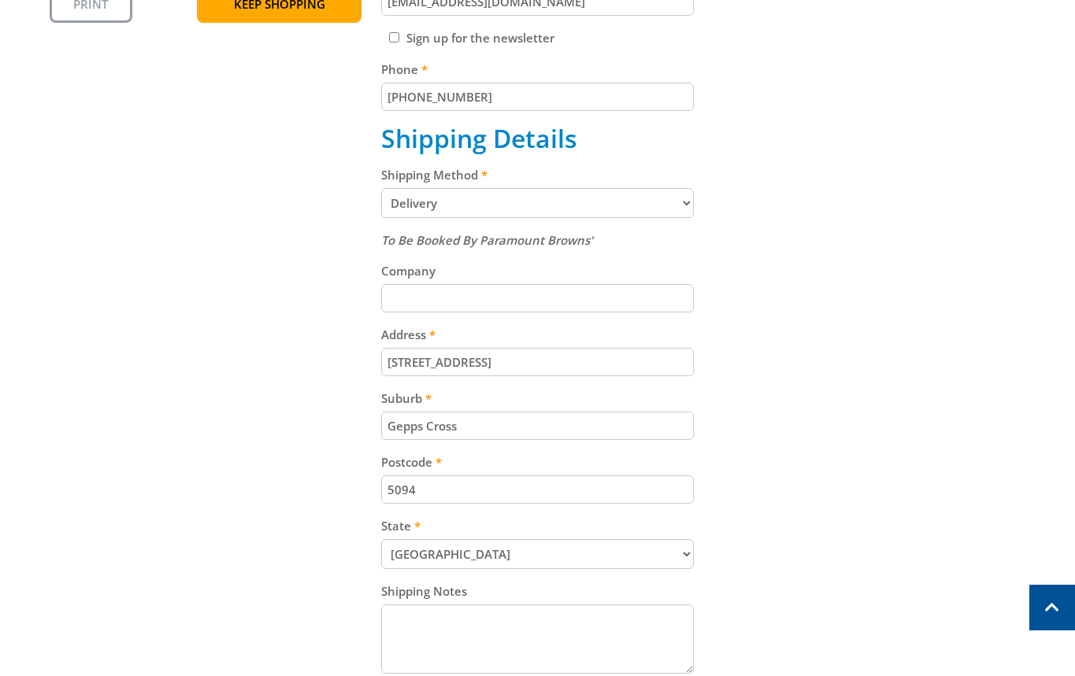
click at [412, 206] on select "Pickup from Gepps Cross Delivery" at bounding box center [537, 203] width 313 height 30
select select "Pickup"
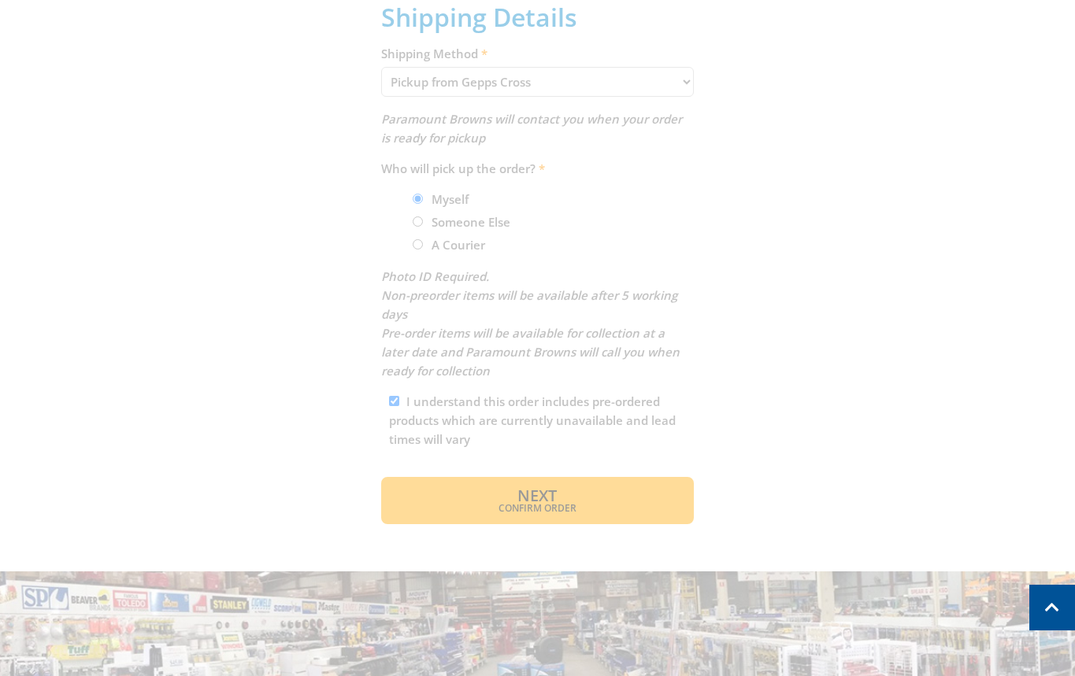
scroll to position [731, 0]
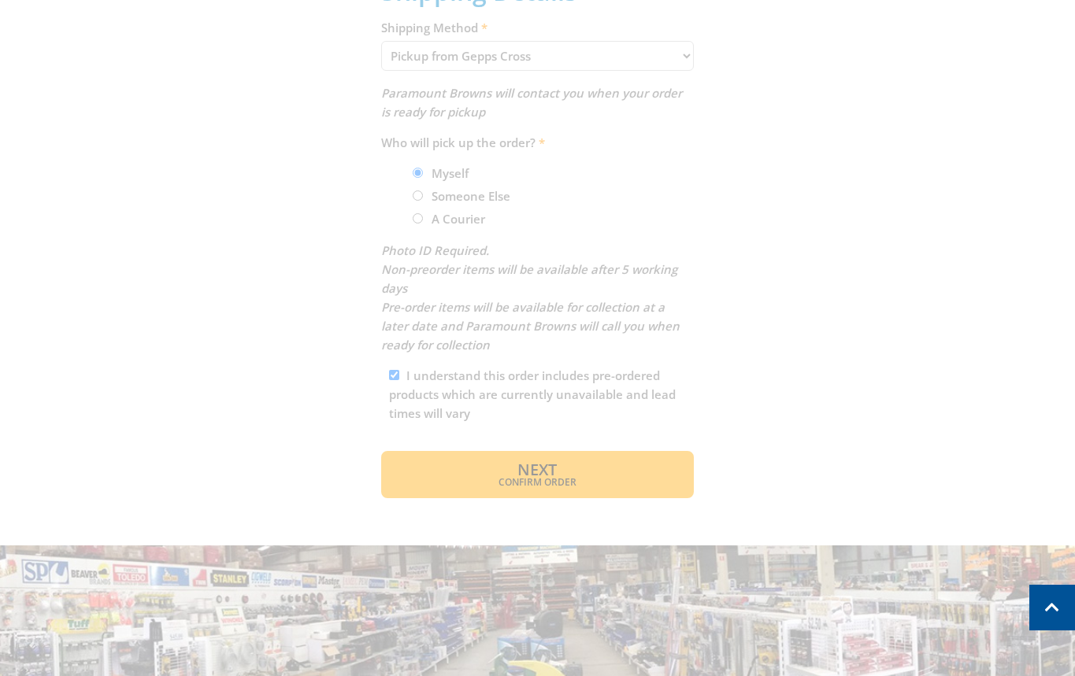
click at [835, 321] on div "Cart DIESEL VOLUME PUMP - 4" (100MM) E/START $999.00 1 Pre-order Item total: $9…" at bounding box center [538, 45] width 976 height 906
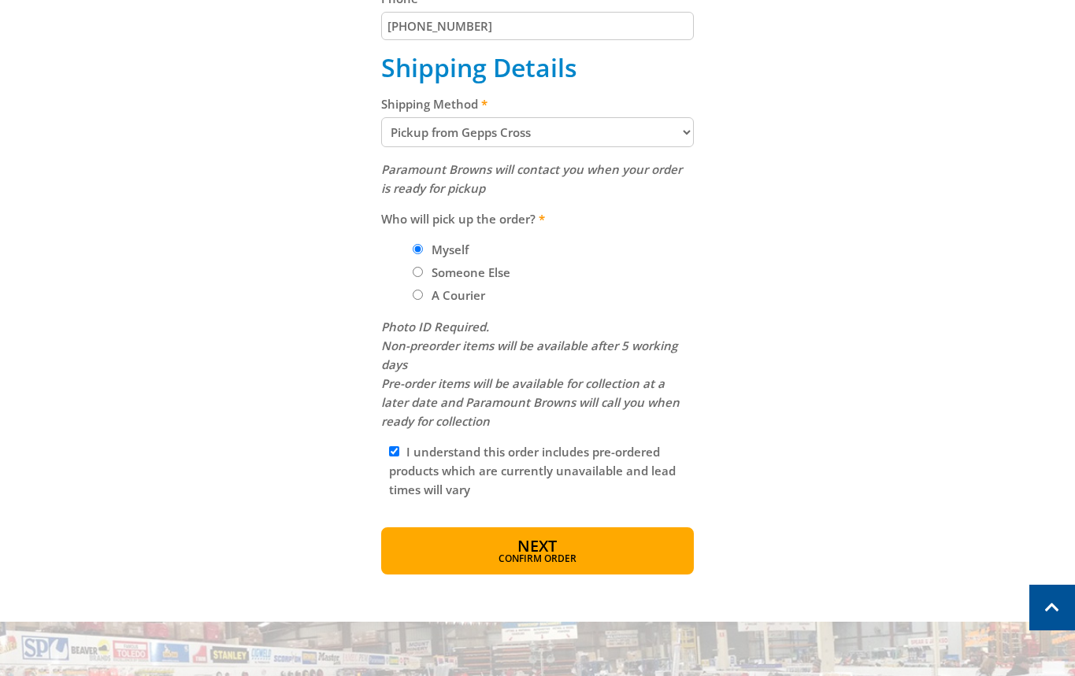
scroll to position [647, 0]
